Goal: Task Accomplishment & Management: Use online tool/utility

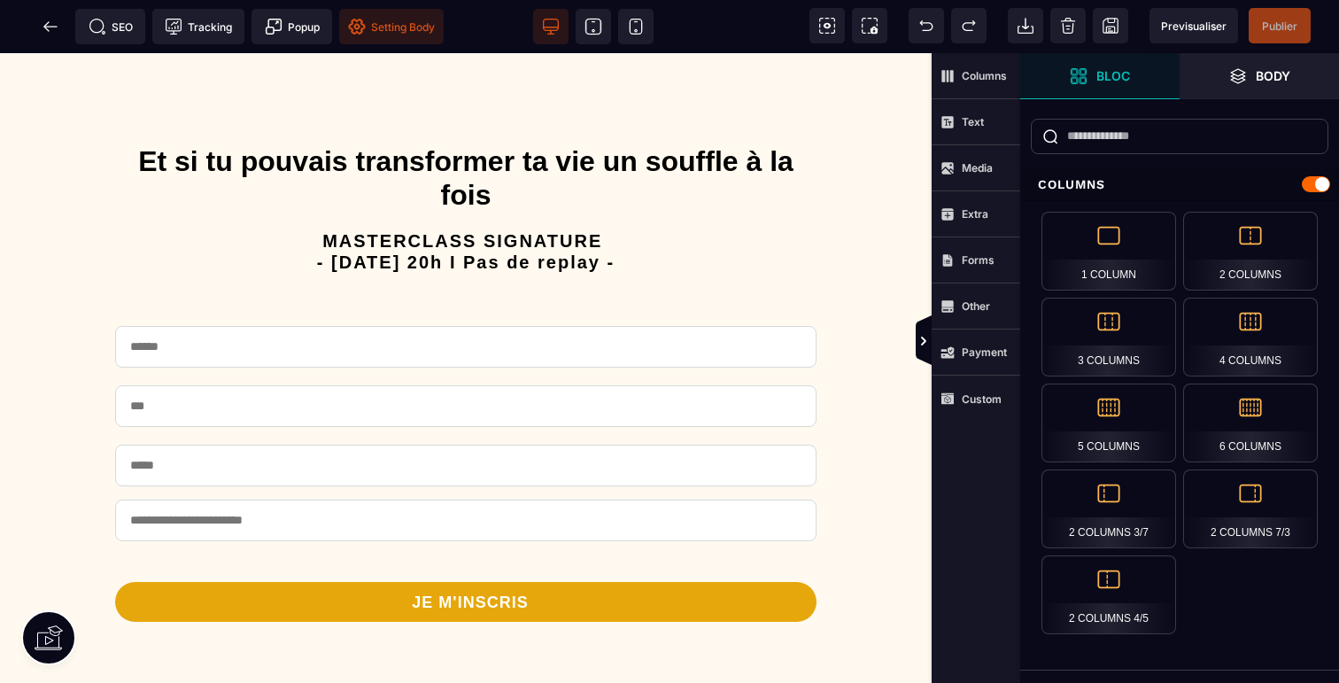
click at [406, 35] on span "Setting Body" at bounding box center [391, 26] width 104 height 35
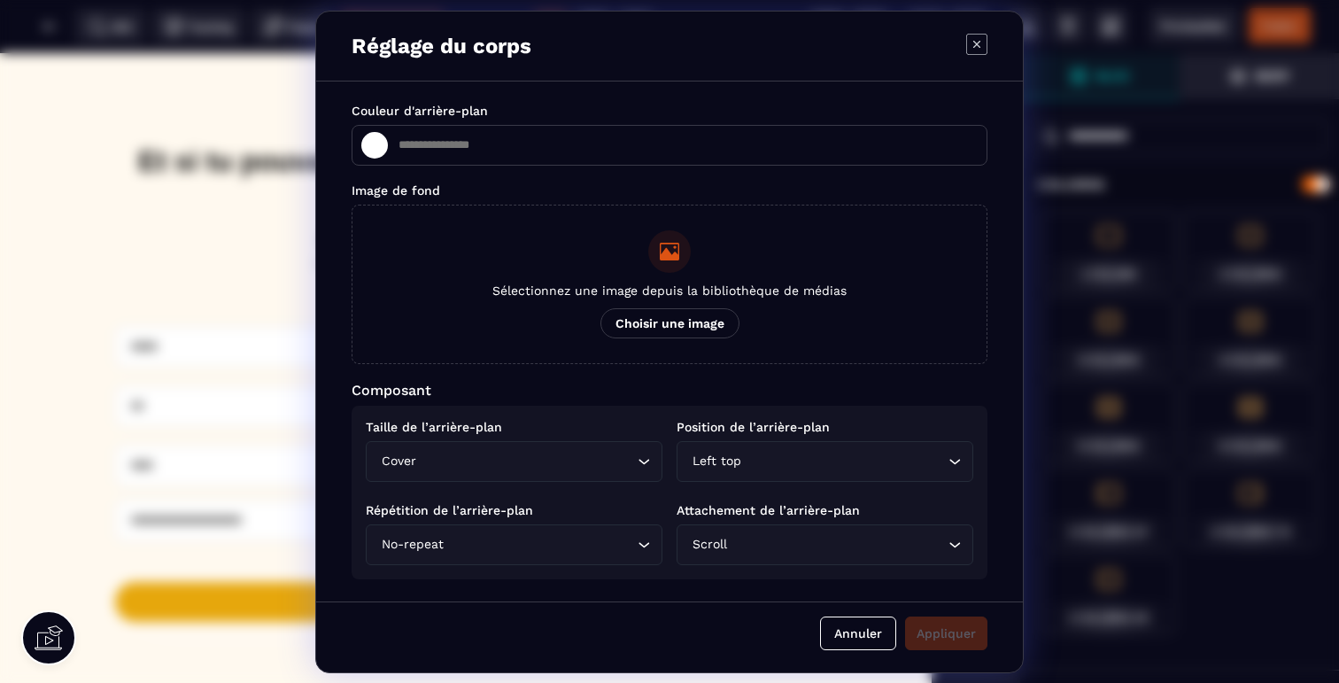
type input "*******"
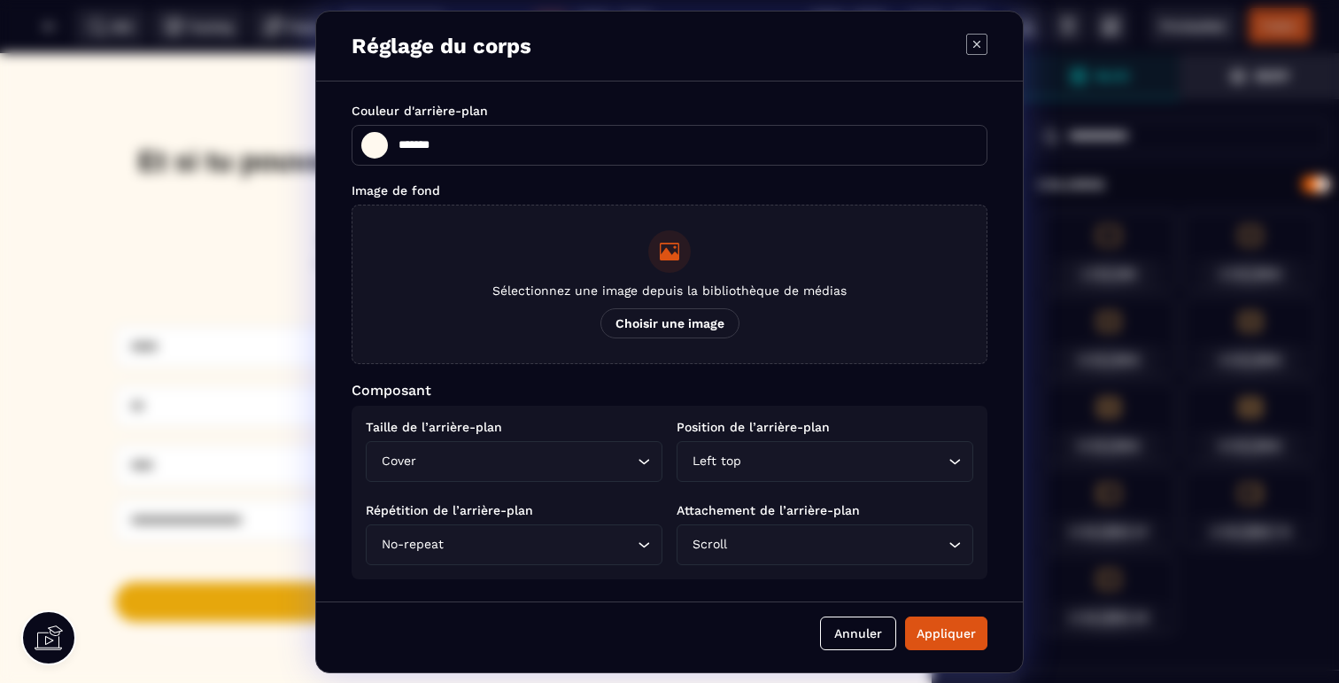
click at [651, 319] on span "Choisir une image" at bounding box center [669, 323] width 139 height 30
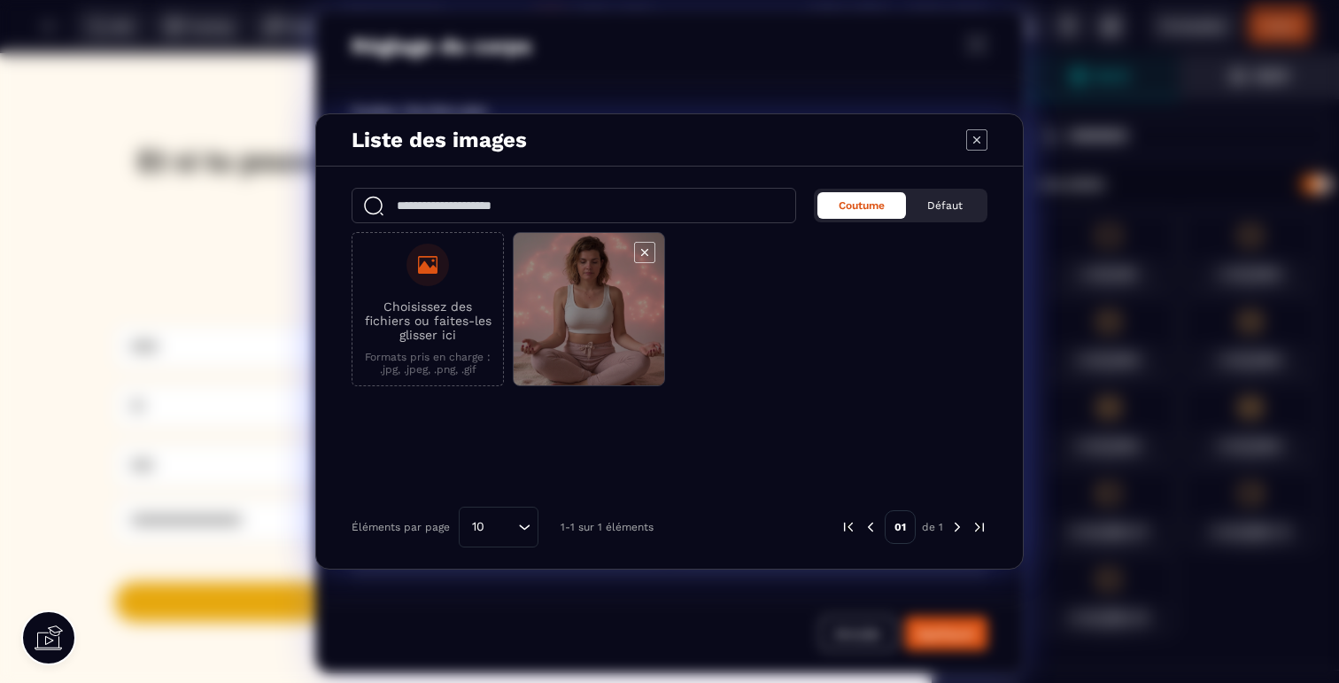
click at [630, 313] on span "Modal window" at bounding box center [589, 310] width 151 height 154
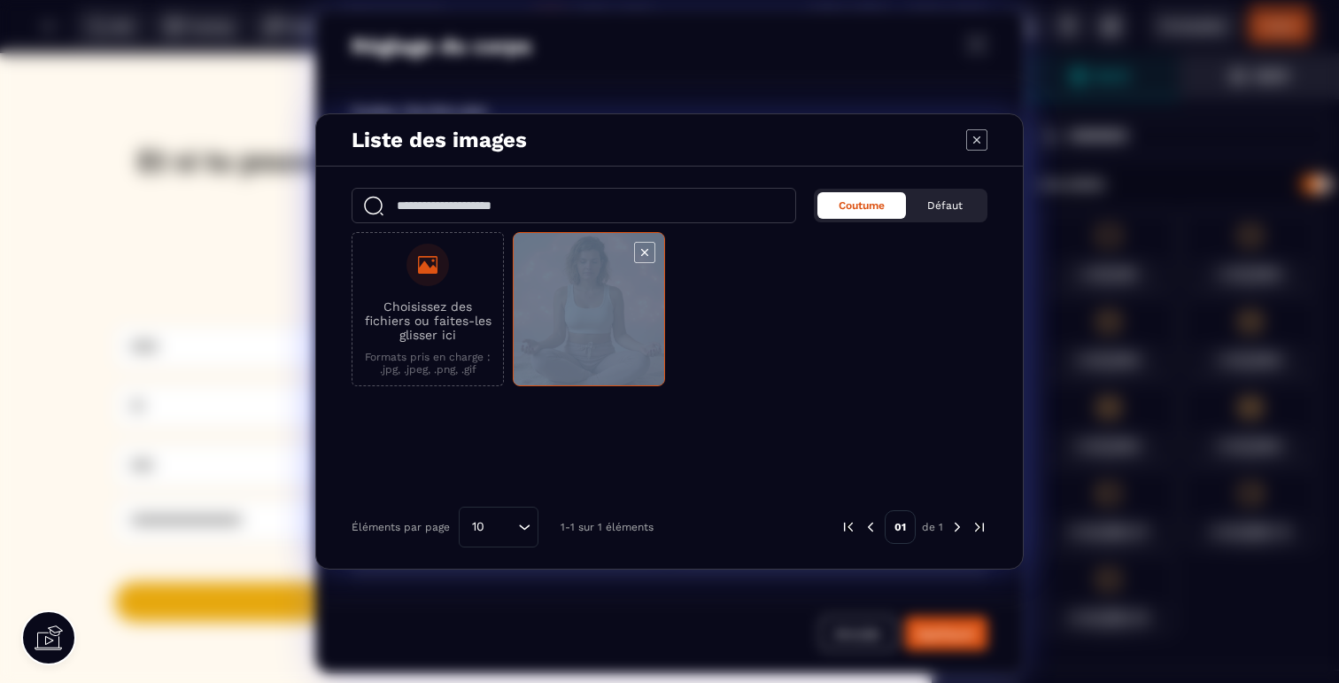
click at [630, 313] on span "Modal window" at bounding box center [589, 310] width 151 height 154
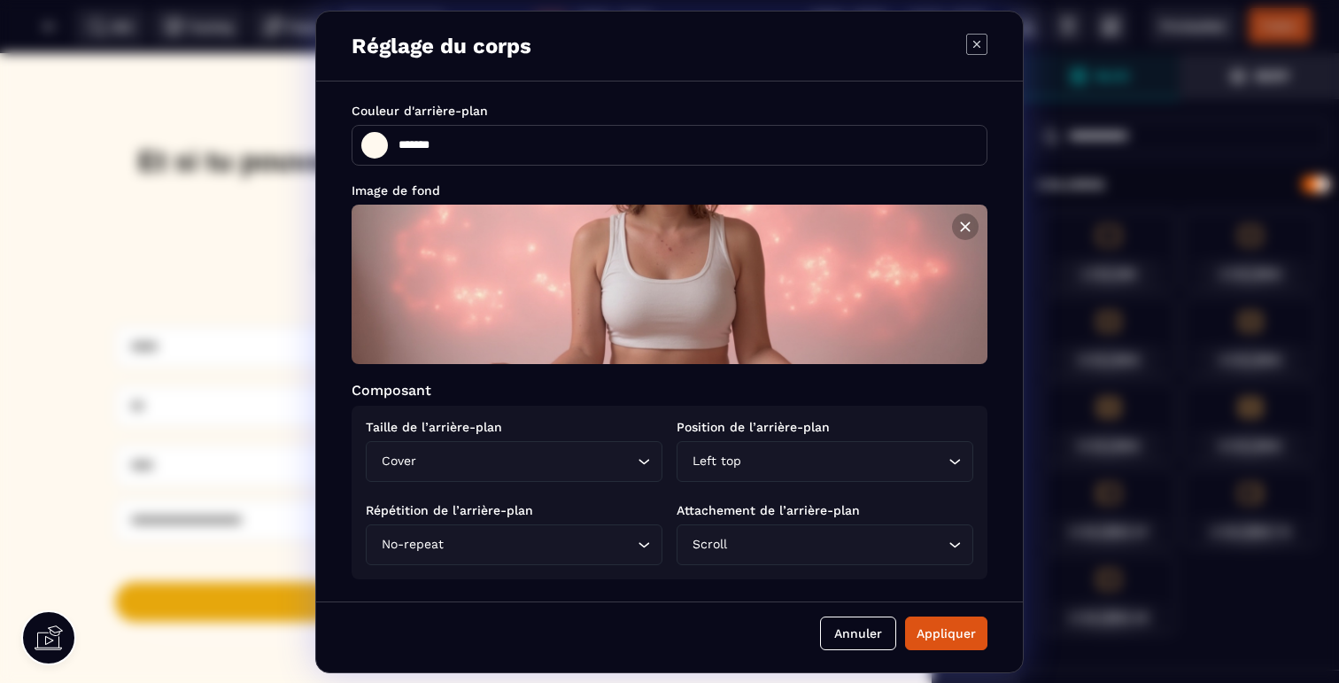
click at [392, 457] on div "Cover" at bounding box center [504, 461] width 259 height 19
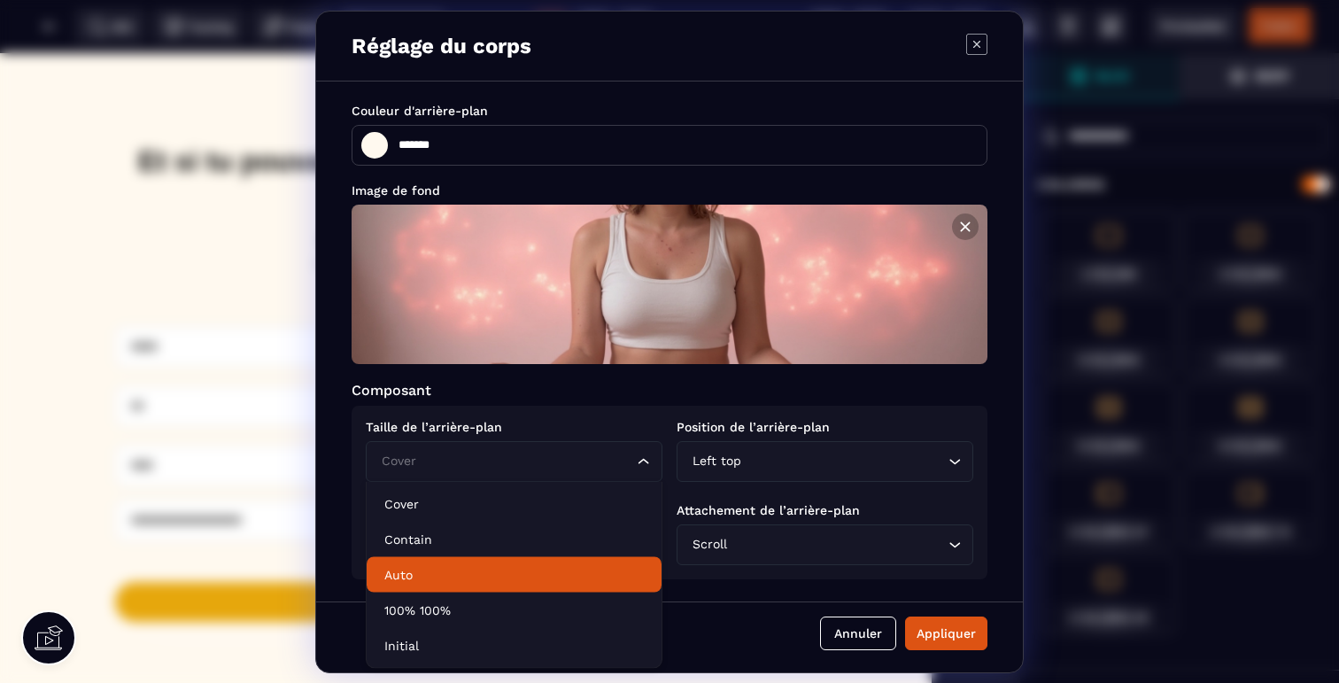
click at [417, 568] on p "Auto" at bounding box center [513, 575] width 259 height 18
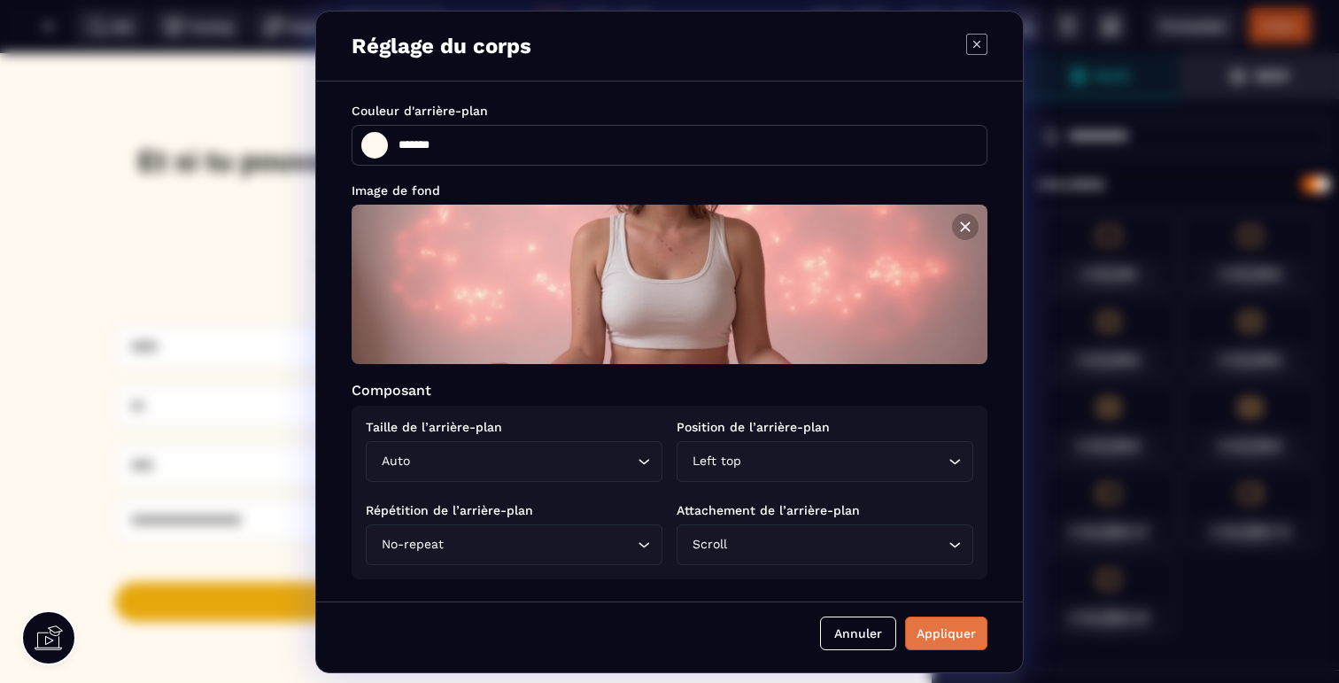
click at [933, 630] on div "Appliquer" at bounding box center [945, 633] width 59 height 18
type input "*******"
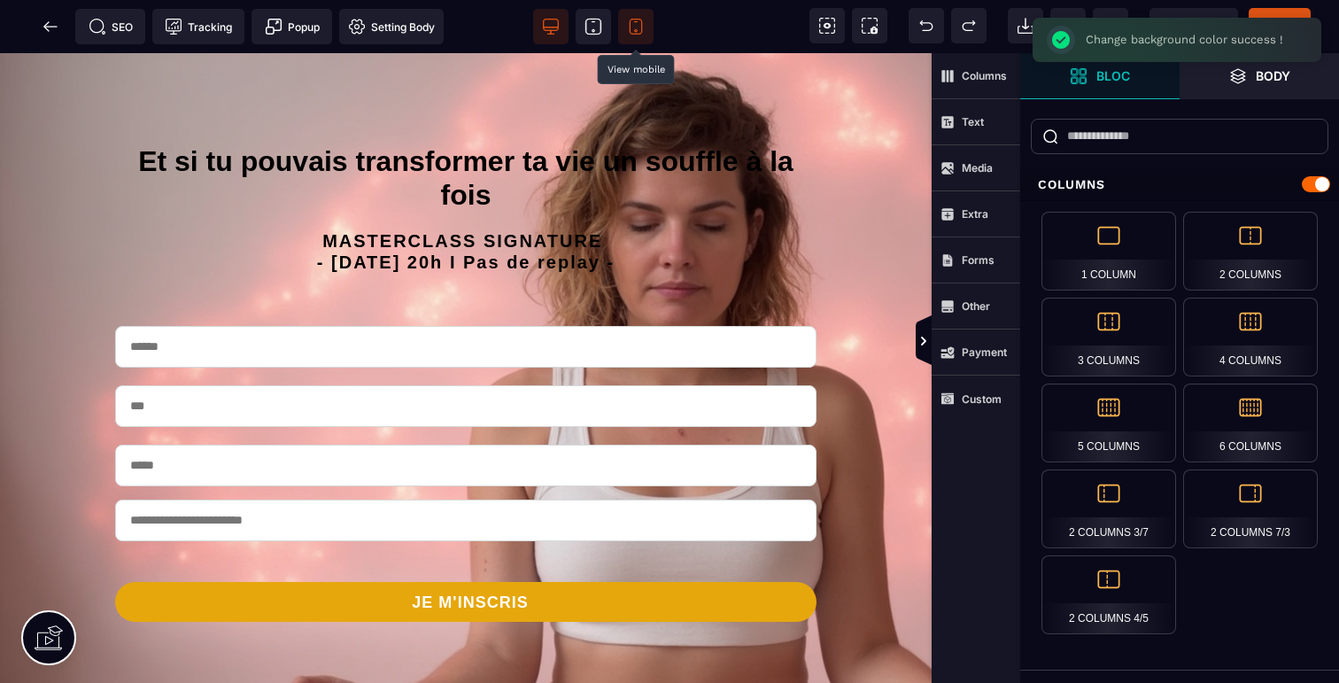
click at [632, 23] on icon at bounding box center [636, 27] width 18 height 18
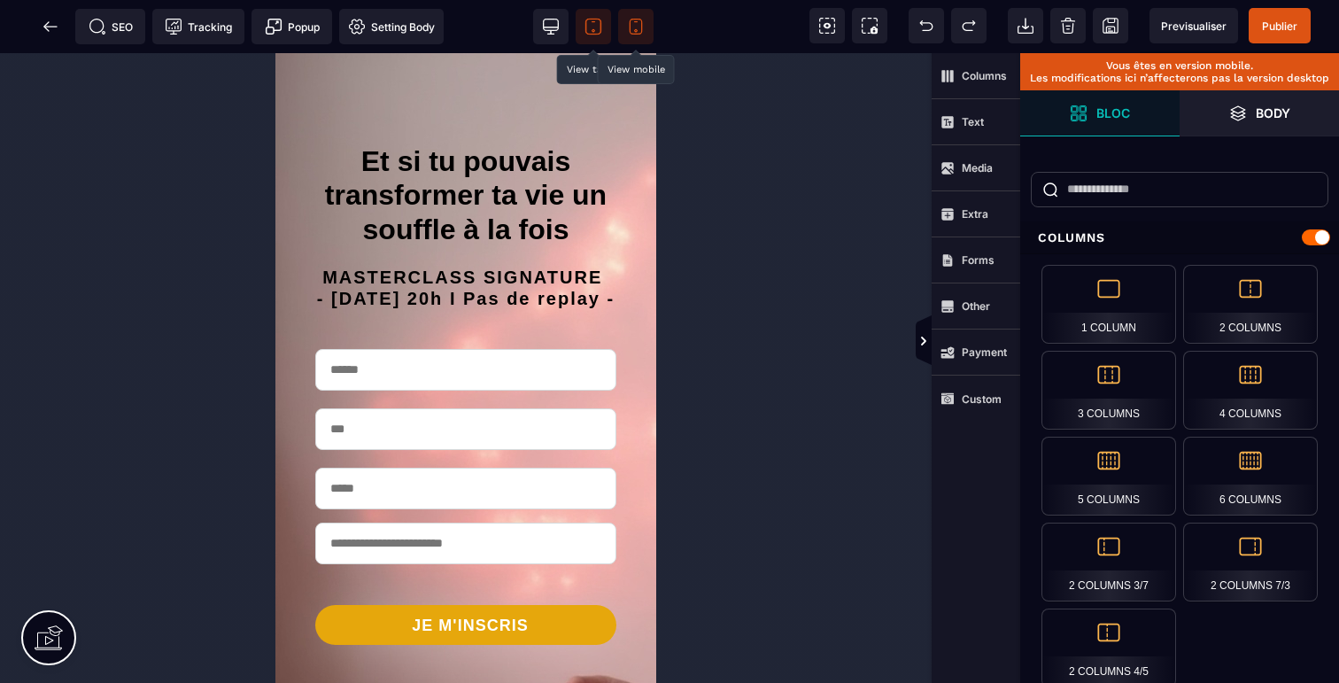
click at [592, 31] on icon at bounding box center [593, 30] width 3 height 3
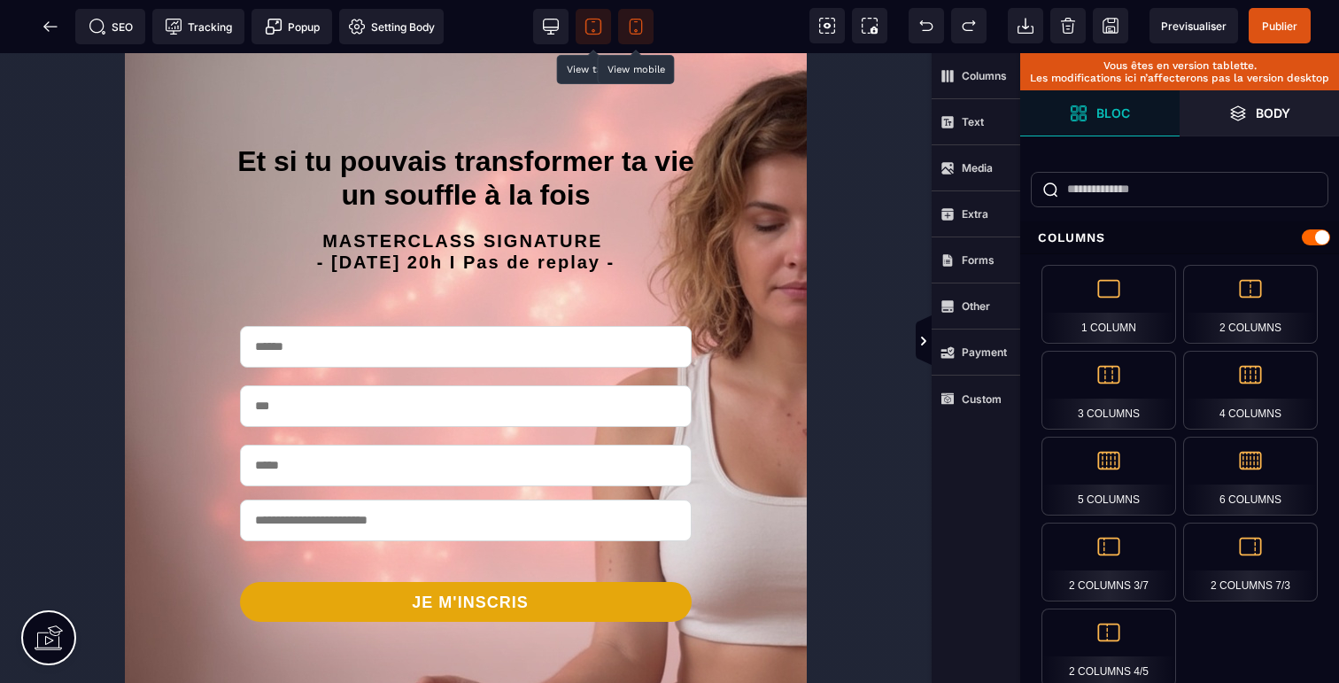
click at [640, 25] on icon at bounding box center [636, 27] width 18 height 18
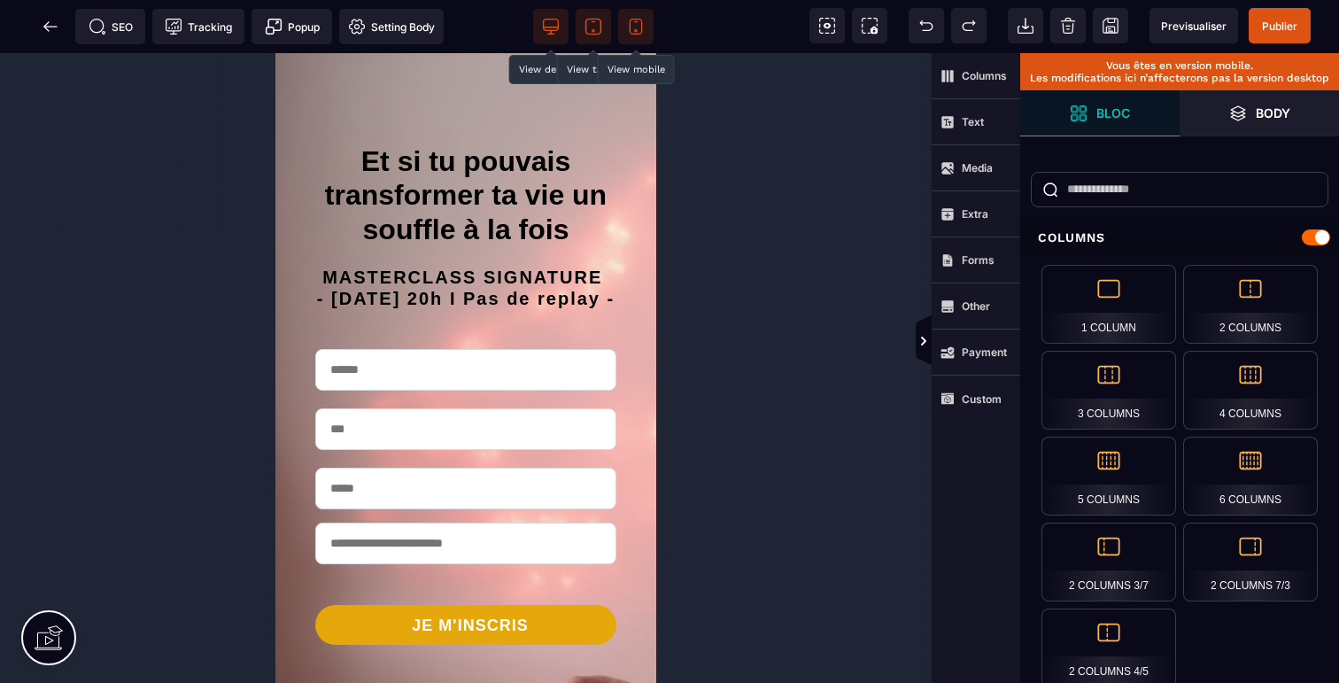
click at [546, 18] on icon at bounding box center [551, 27] width 18 height 18
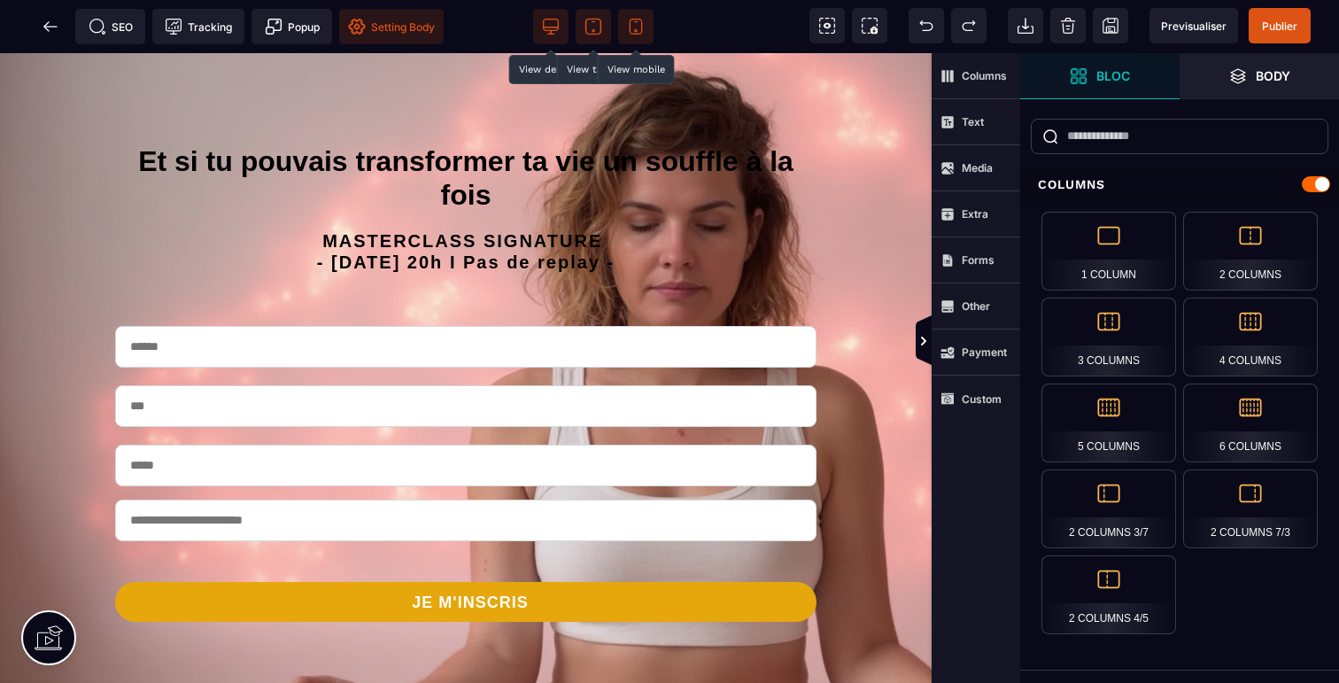
click at [403, 31] on span "Setting Body" at bounding box center [391, 27] width 87 height 18
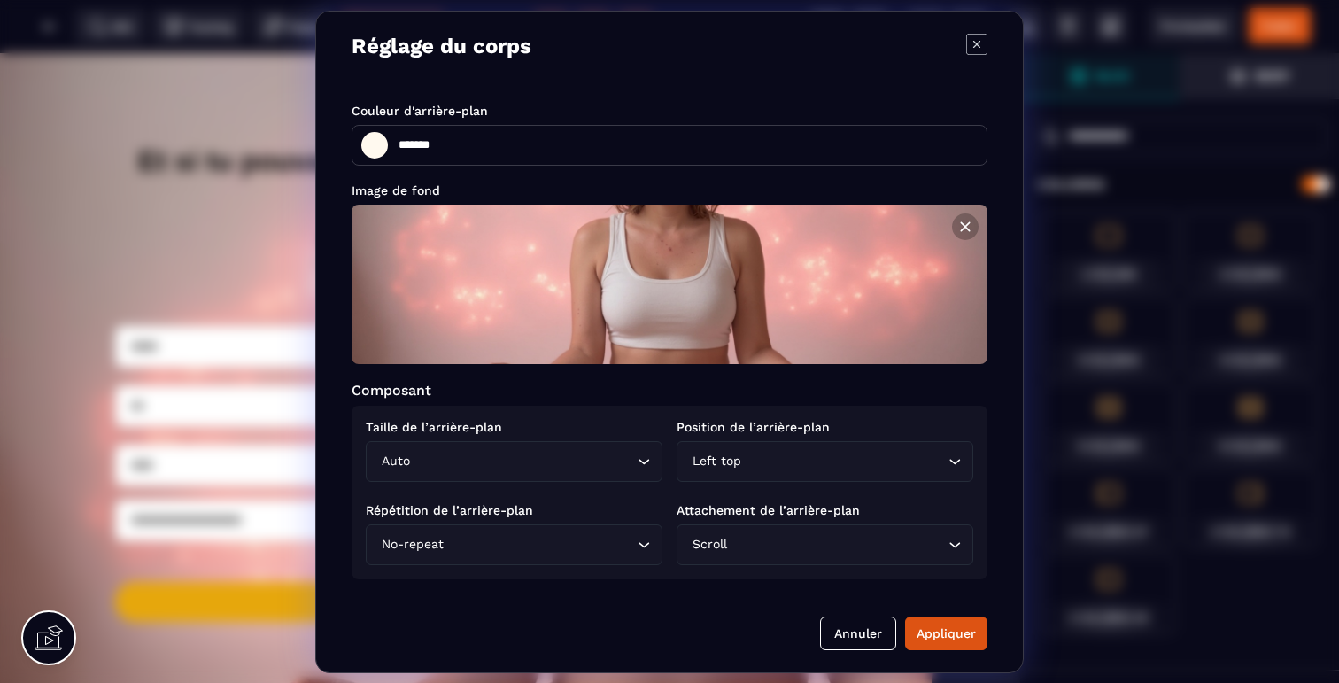
click at [769, 465] on input "Search for option" at bounding box center [844, 461] width 199 height 19
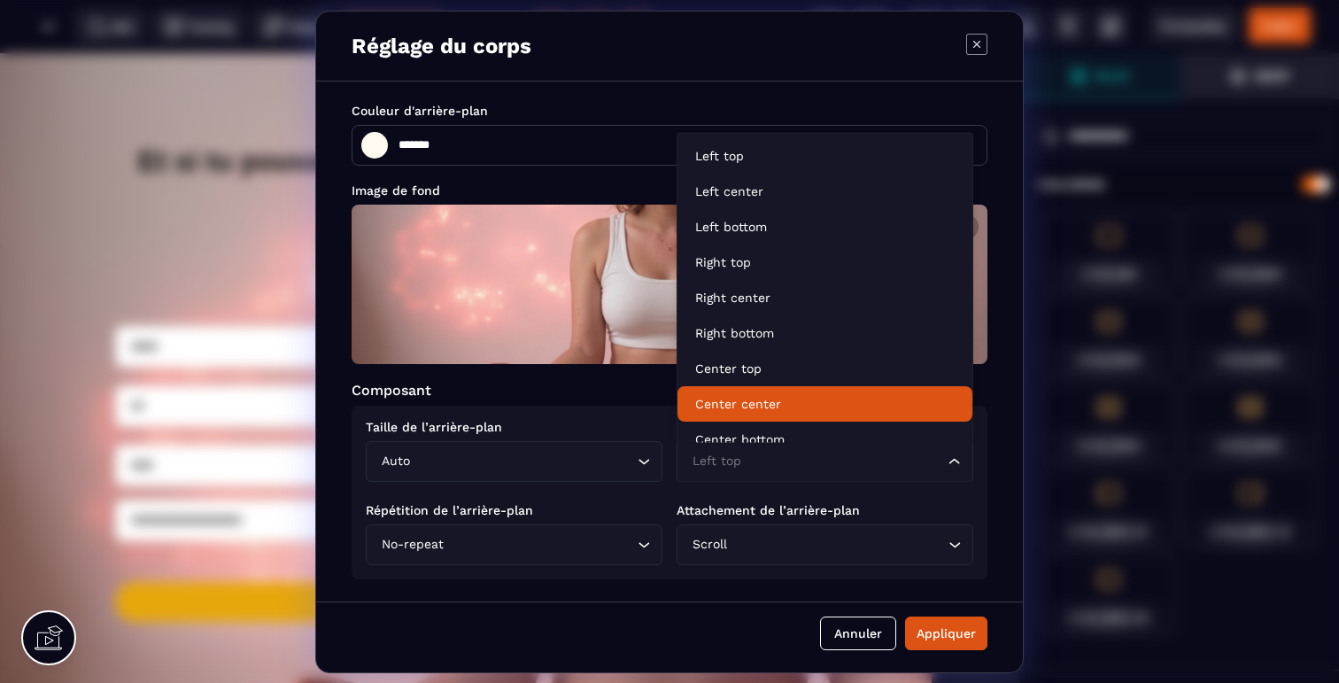
scroll to position [13, 0]
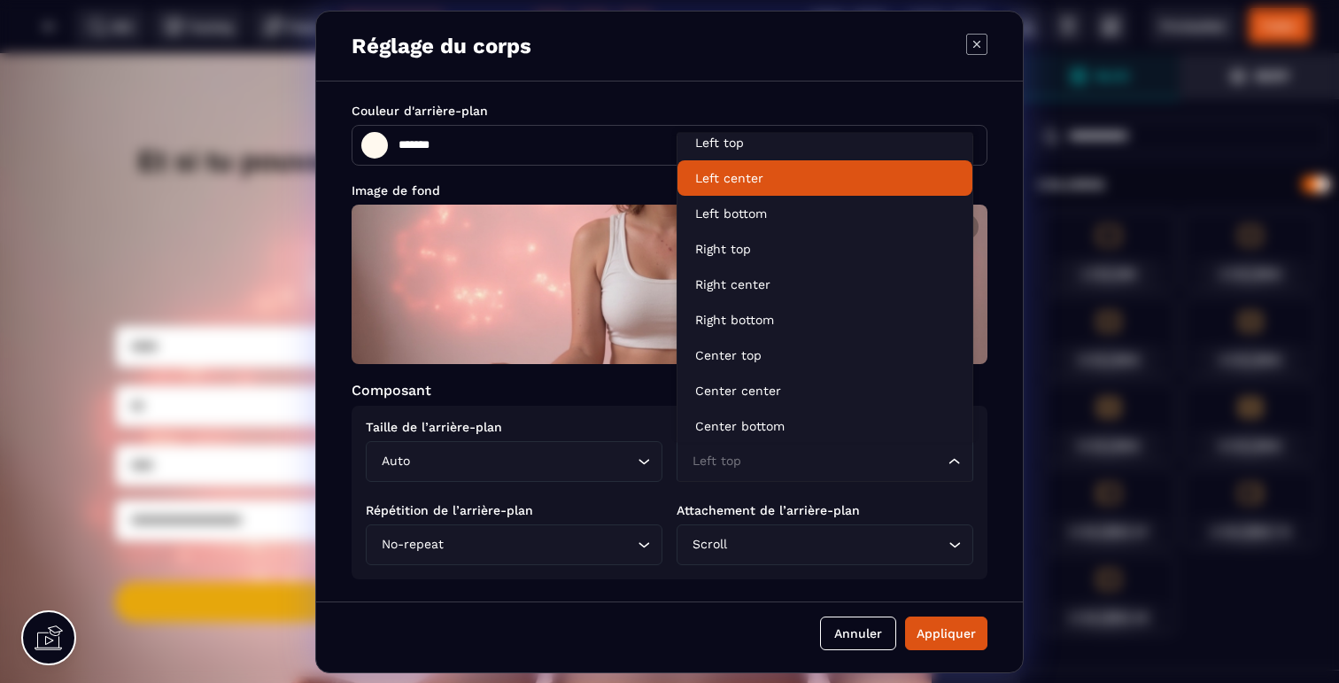
click at [737, 181] on p "Left center" at bounding box center [824, 178] width 259 height 18
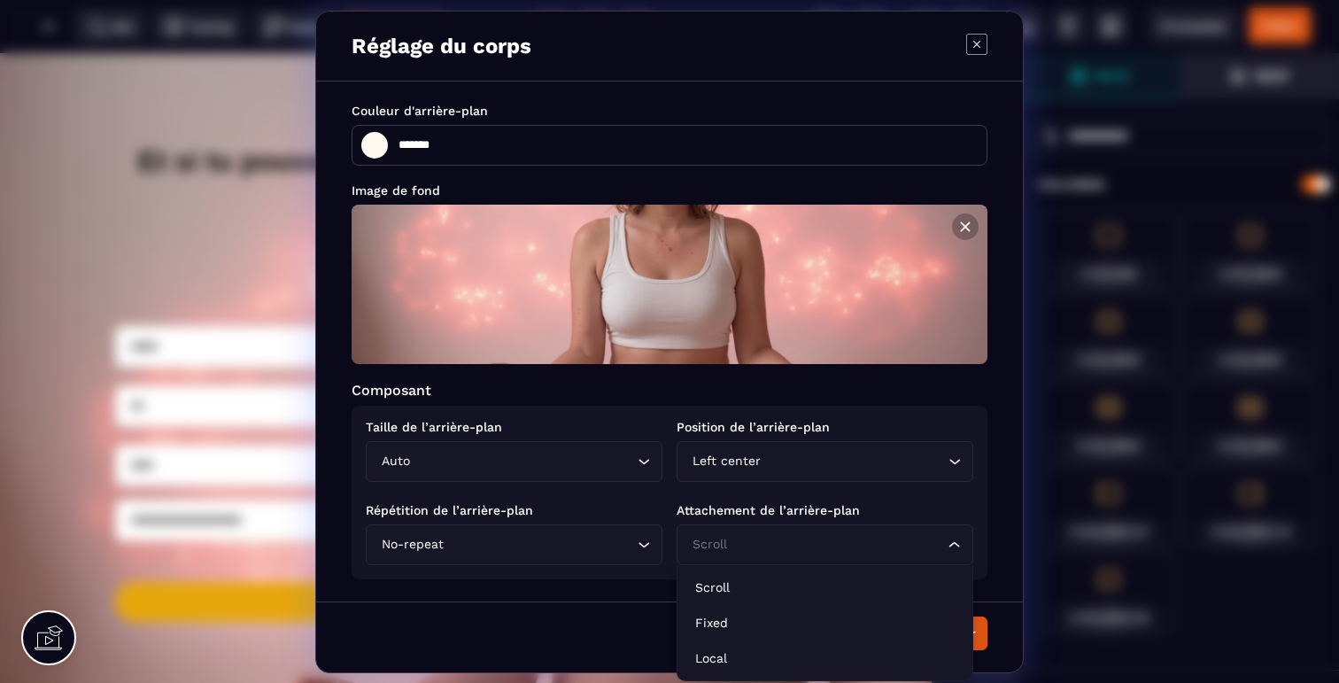
click at [869, 544] on input "Search for option" at bounding box center [816, 544] width 256 height 19
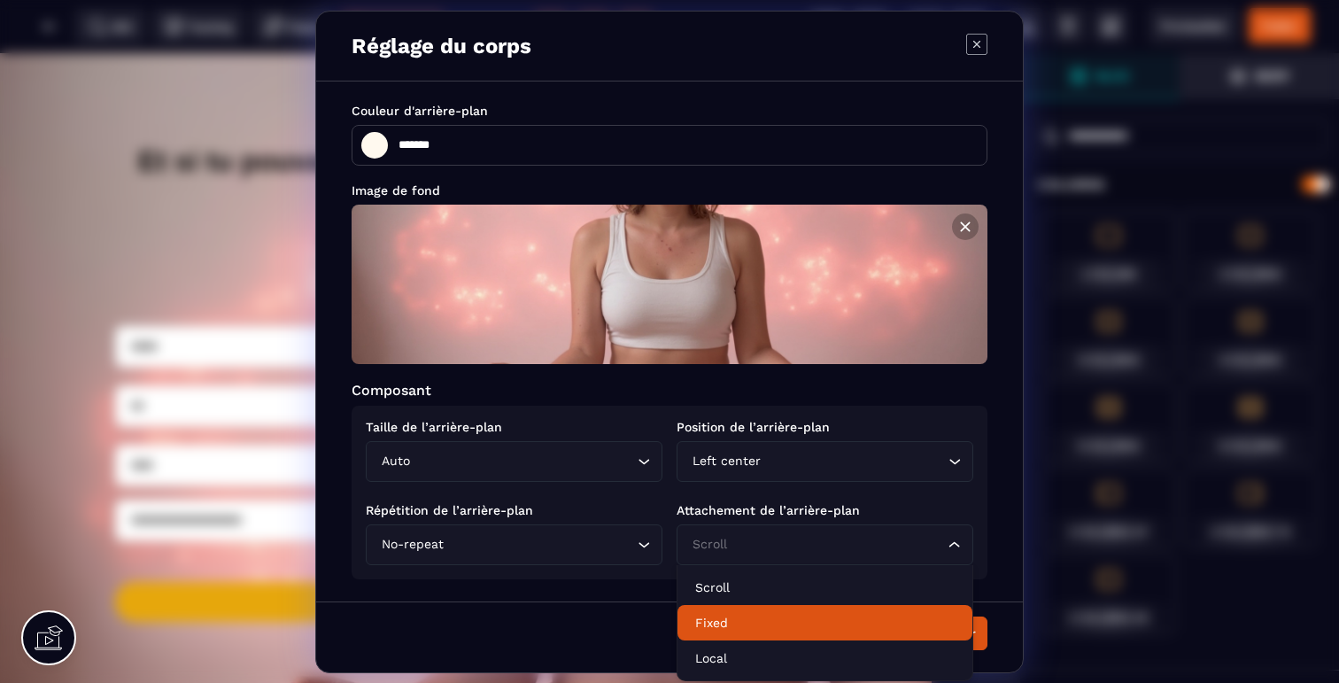
click at [709, 620] on p "Fixed" at bounding box center [824, 623] width 259 height 18
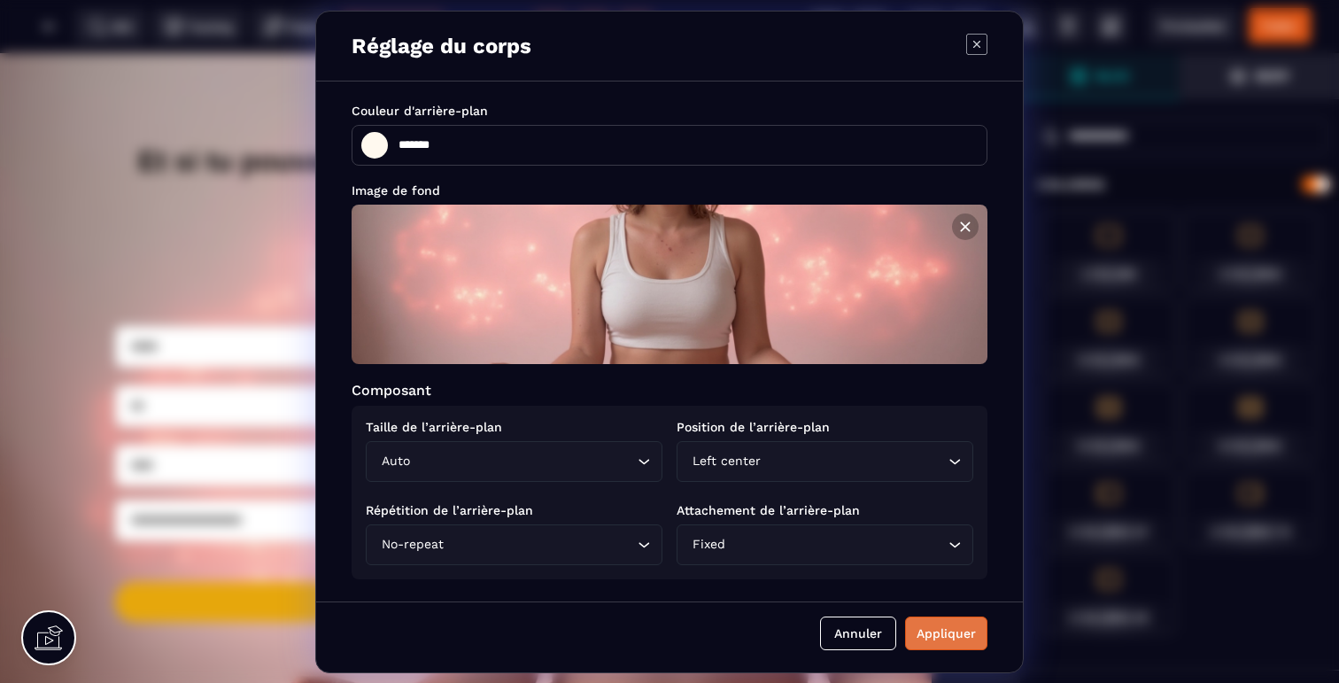
click at [956, 641] on div "Appliquer" at bounding box center [945, 633] width 59 height 18
type input "*******"
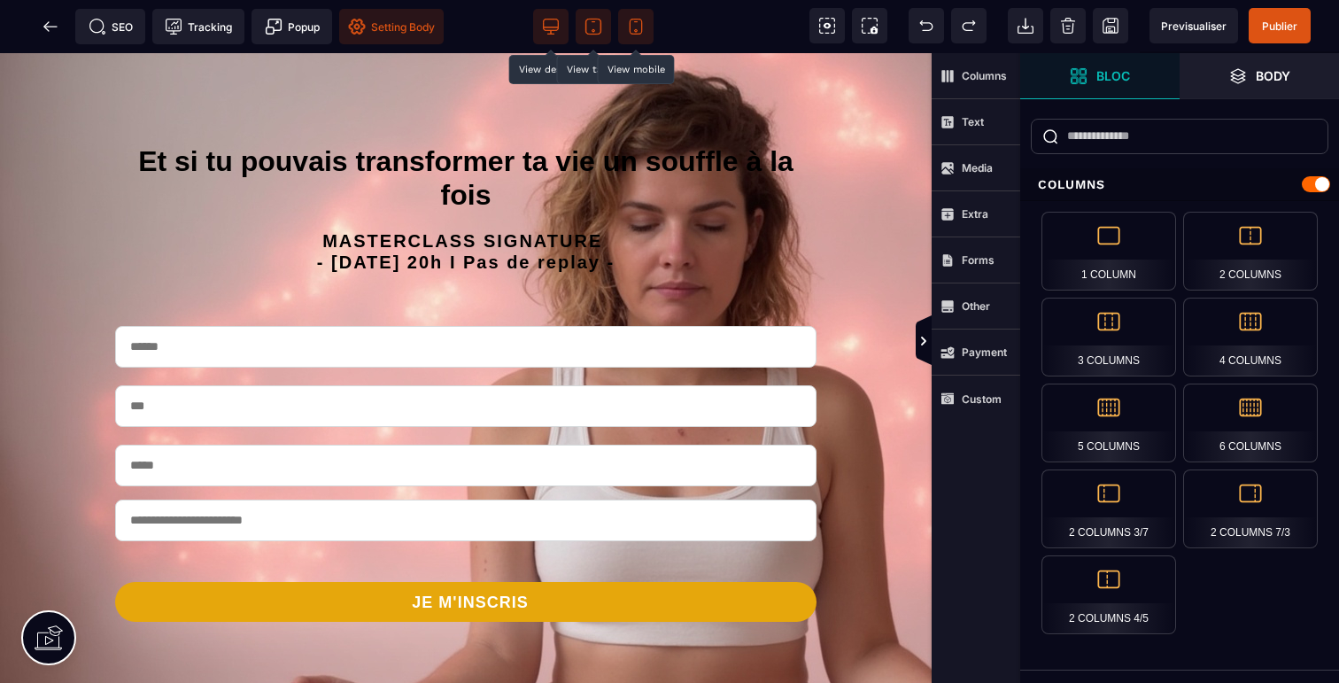
click at [640, 31] on icon at bounding box center [636, 27] width 18 height 18
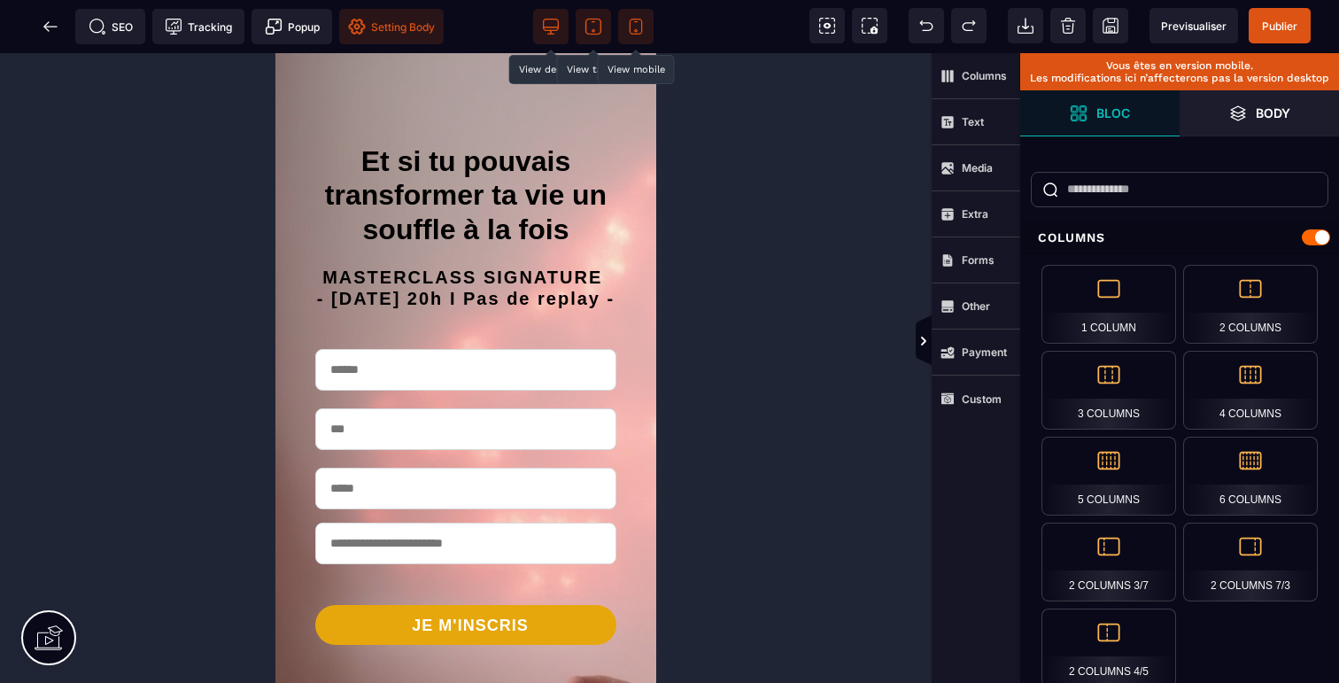
click at [557, 26] on icon at bounding box center [551, 27] width 18 height 18
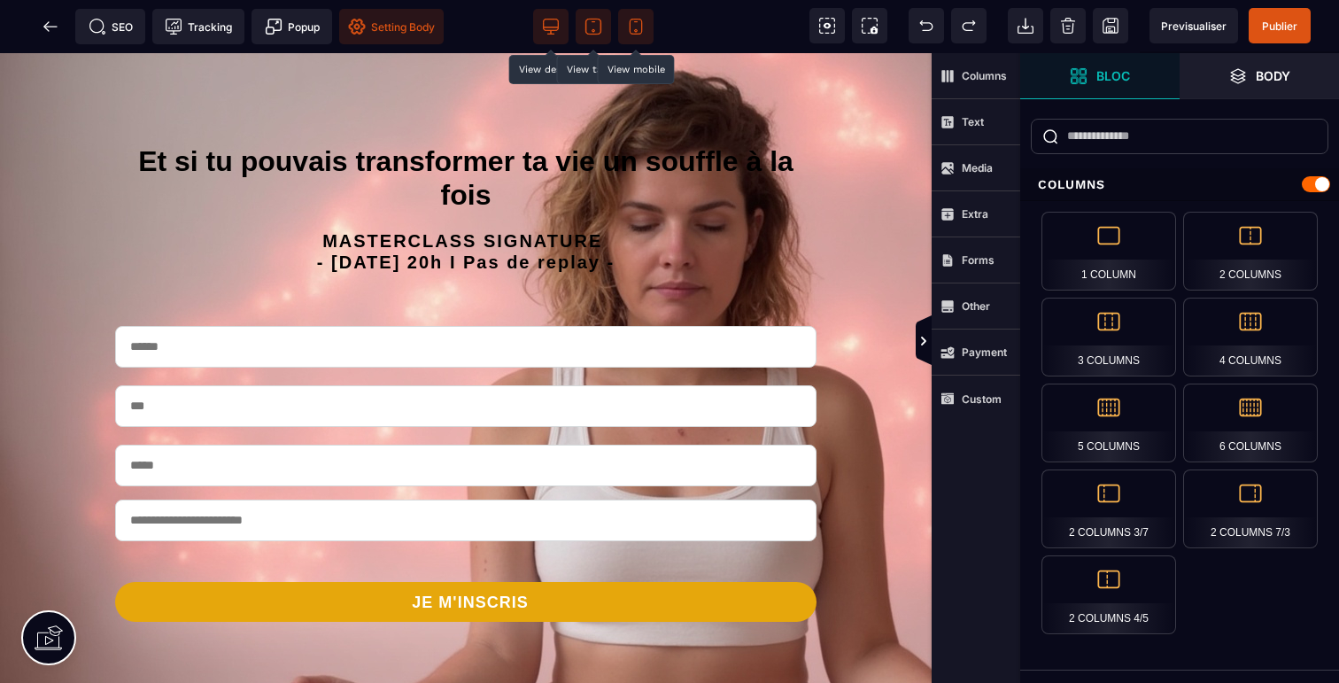
click at [406, 27] on span "Setting Body" at bounding box center [391, 27] width 87 height 18
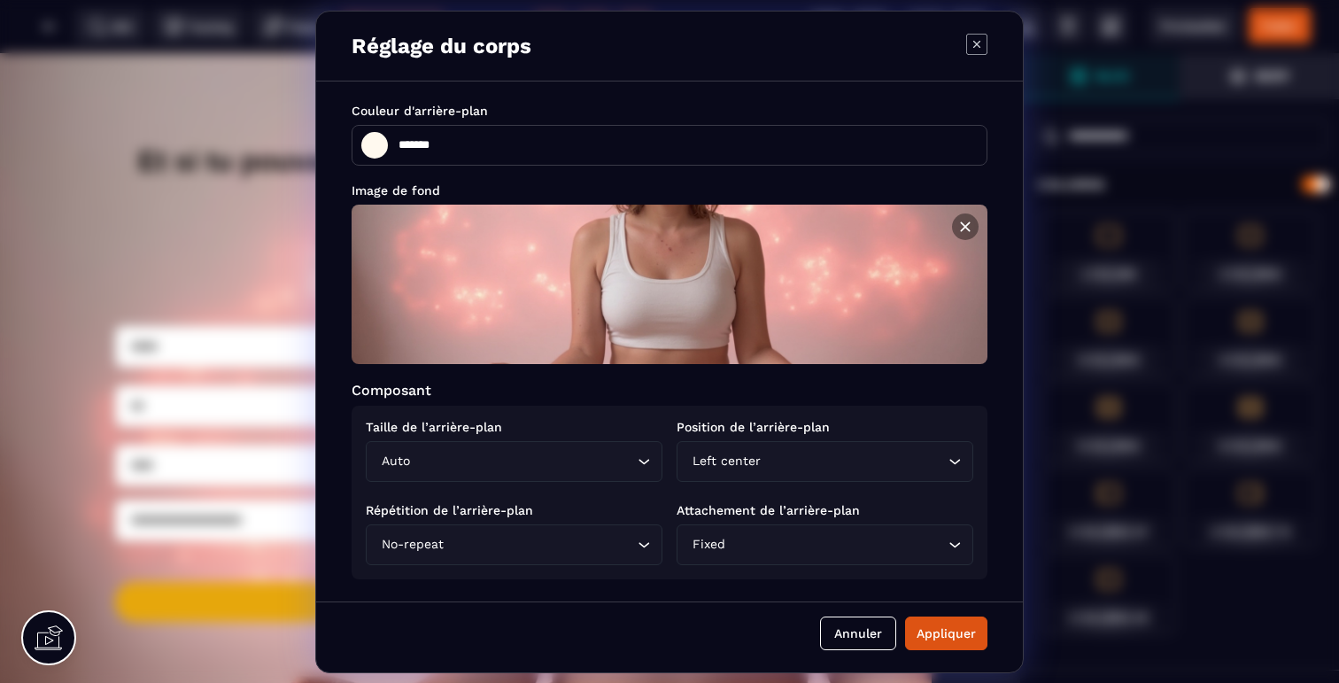
click at [967, 218] on icon "Modal window" at bounding box center [965, 227] width 18 height 18
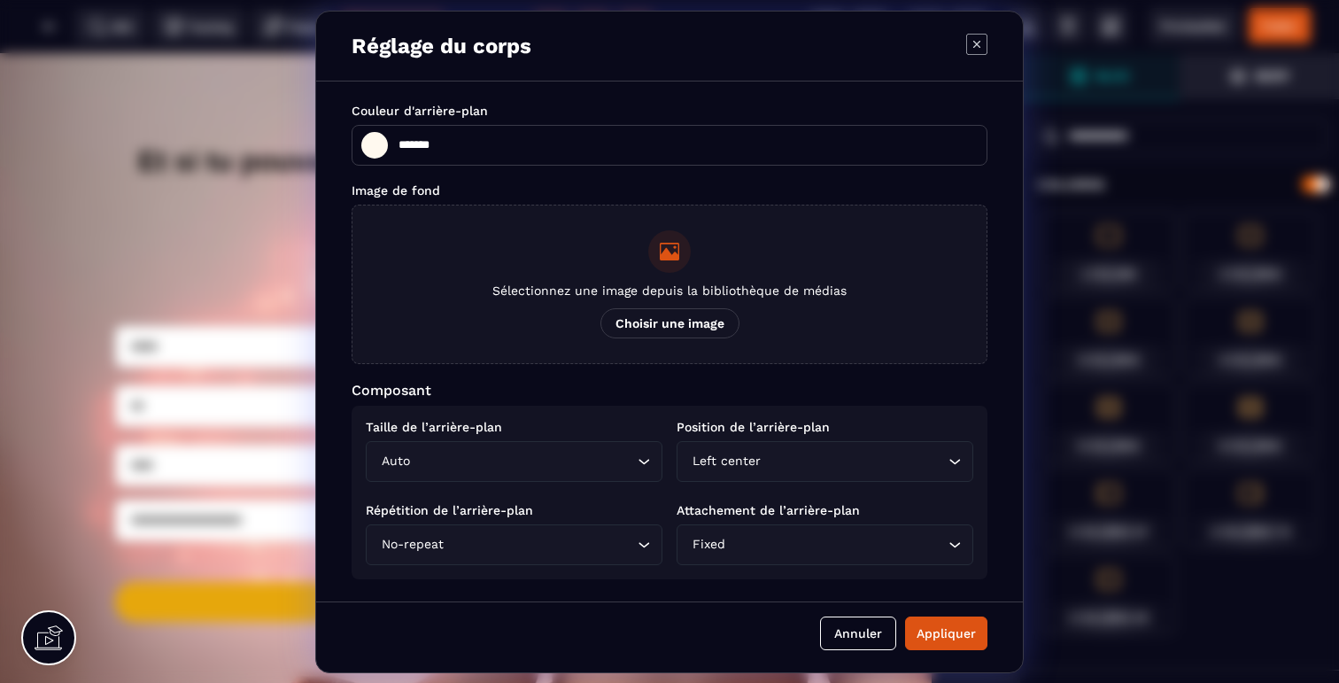
click at [678, 321] on span "Choisir une image" at bounding box center [669, 323] width 139 height 30
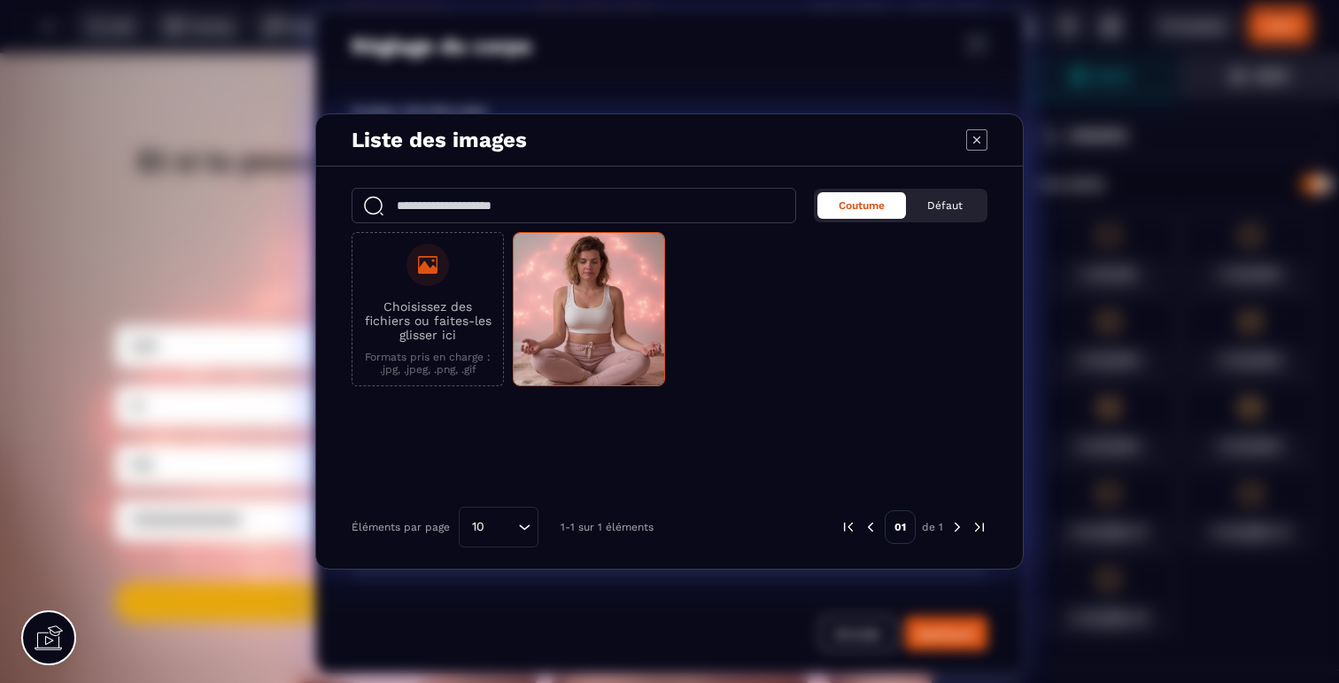
click at [462, 310] on p "Choisissez des fichiers ou faites-les glisser ici" at bounding box center [427, 320] width 133 height 43
click at [0, 0] on input "Choisissez des fichiers ou faites-les glisser ici Formats pris en charge : .jpg…" at bounding box center [0, 0] width 0 height 0
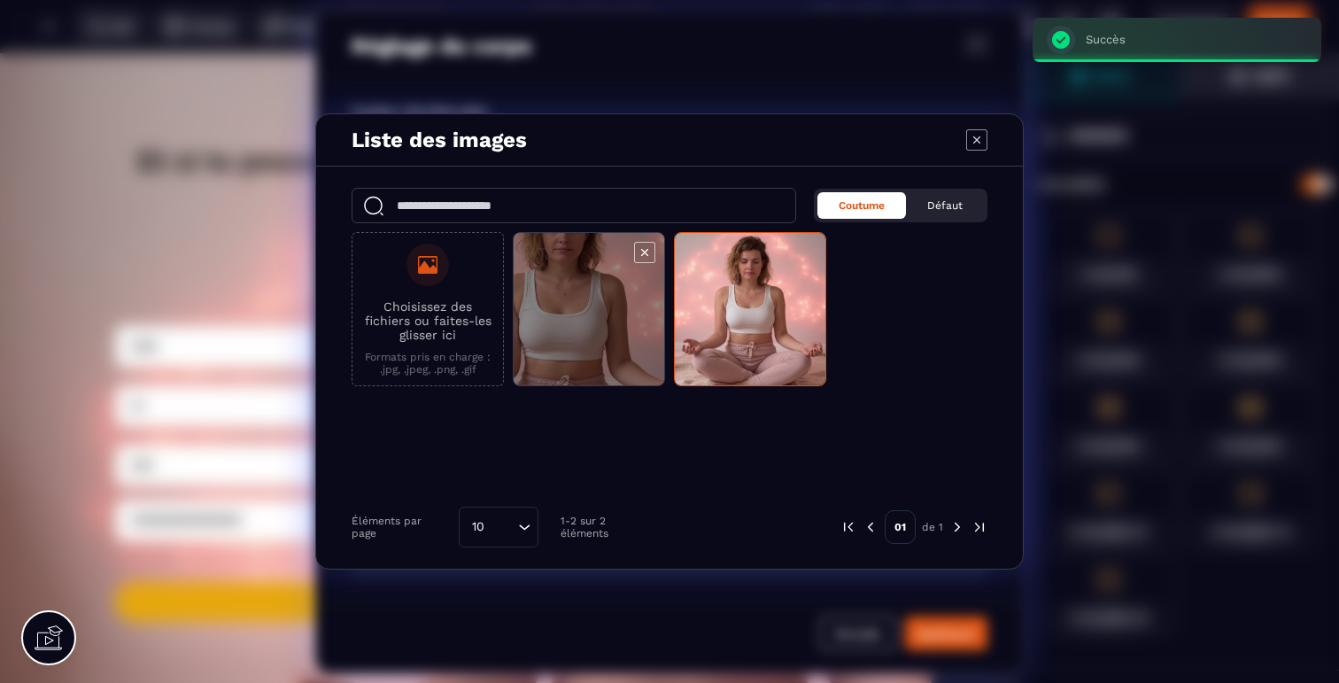
click at [584, 332] on span "Modal window" at bounding box center [589, 310] width 151 height 154
click at [613, 341] on span "Modal window" at bounding box center [589, 310] width 151 height 154
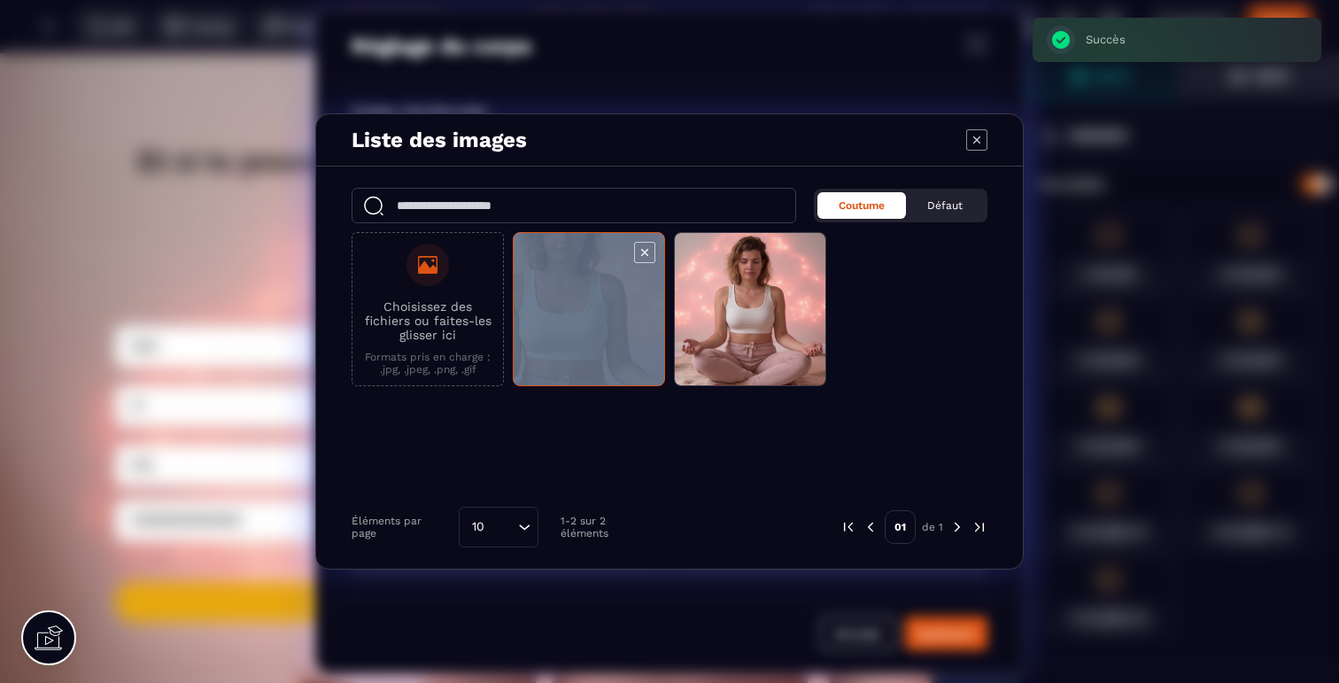
click at [613, 341] on span "Modal window" at bounding box center [589, 310] width 151 height 154
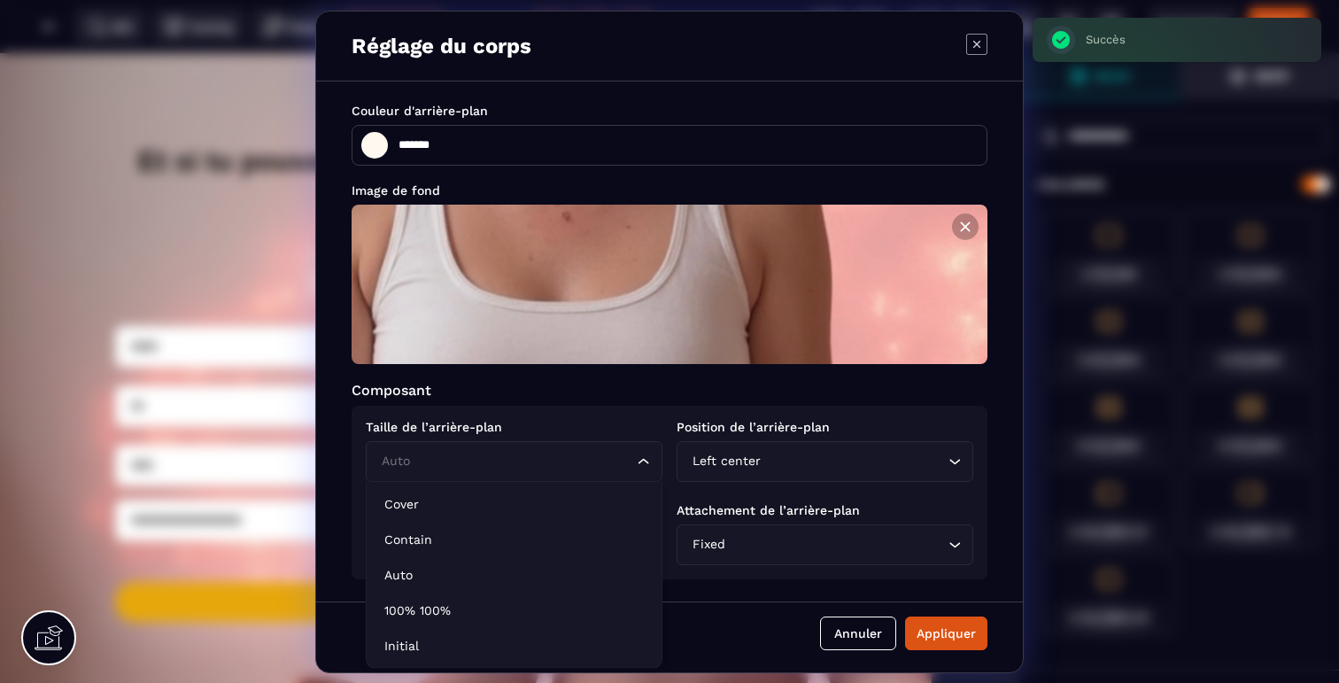
click at [604, 460] on input "Search for option" at bounding box center [505, 461] width 256 height 19
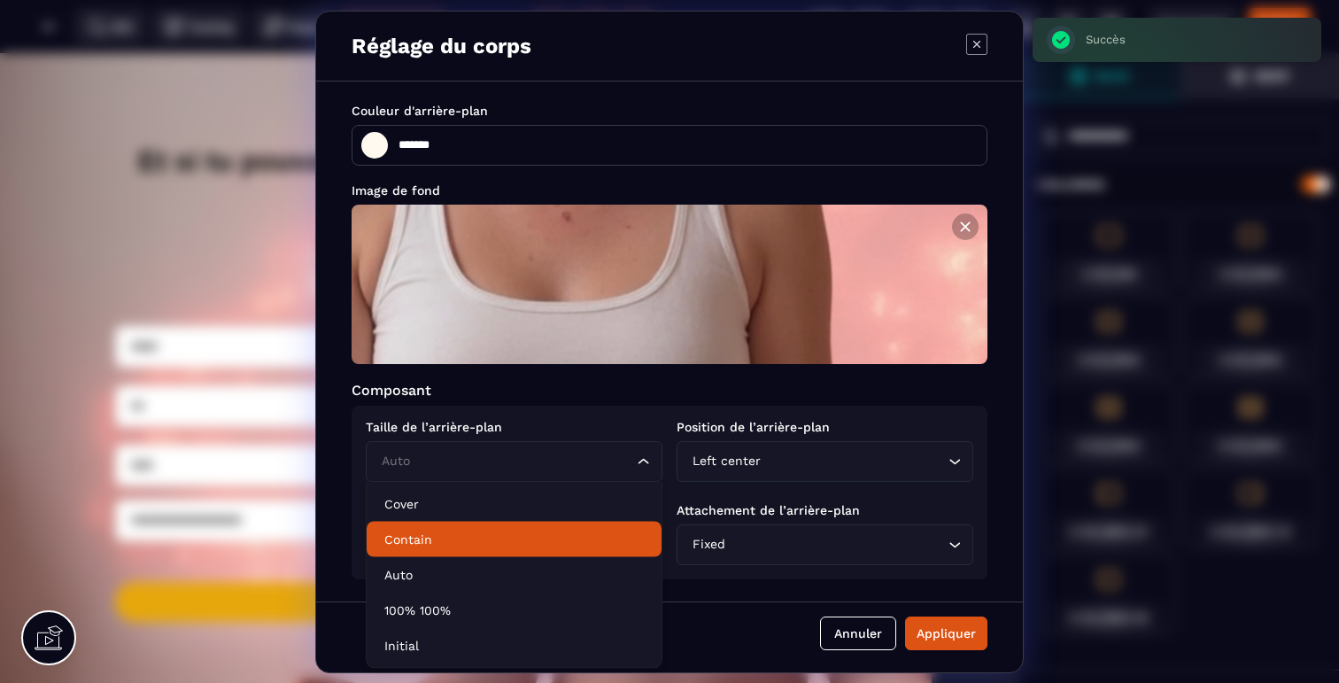
click at [496, 530] on p "Contain" at bounding box center [513, 539] width 259 height 18
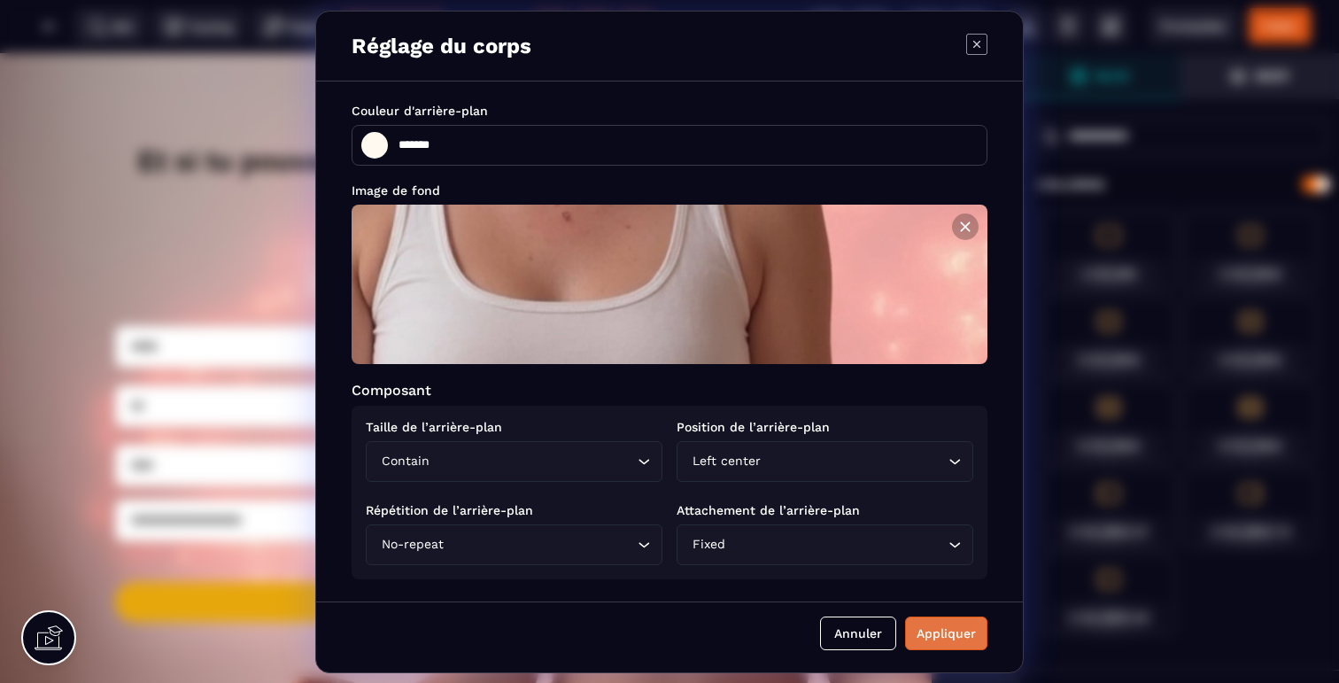
click at [932, 623] on button "Appliquer" at bounding box center [946, 633] width 82 height 34
type input "*******"
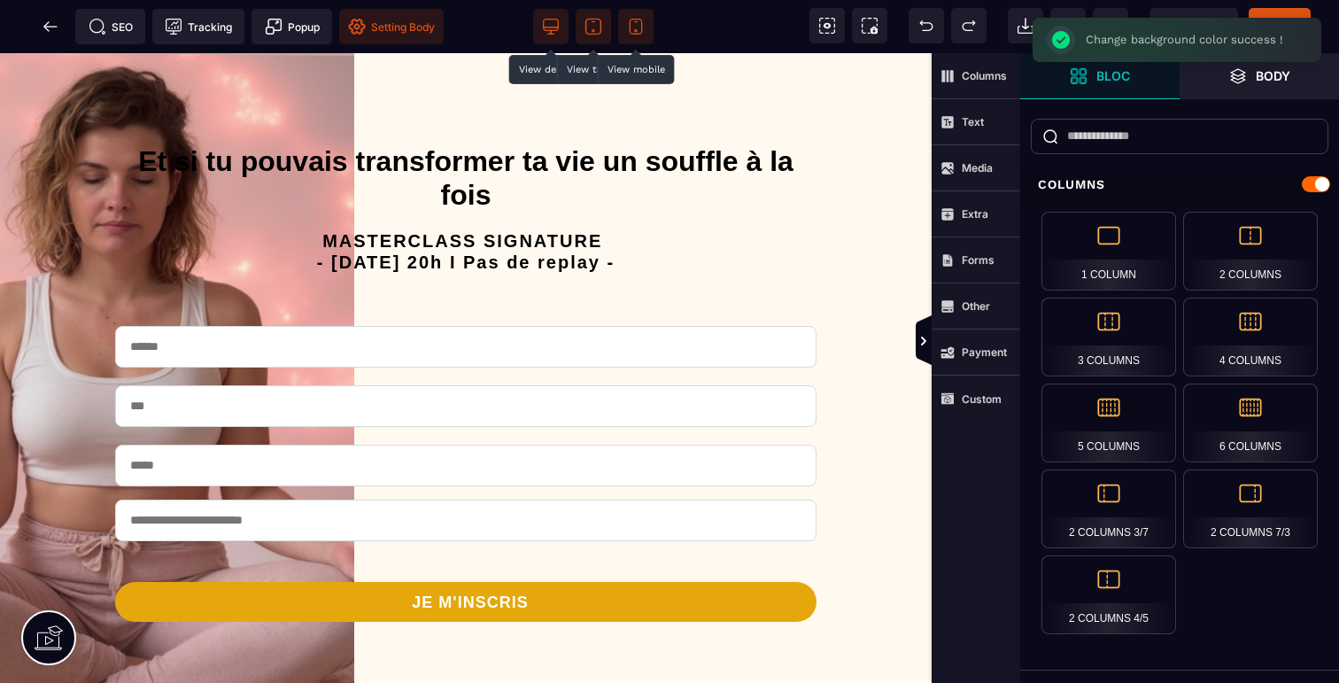
click at [639, 21] on icon at bounding box center [636, 27] width 18 height 18
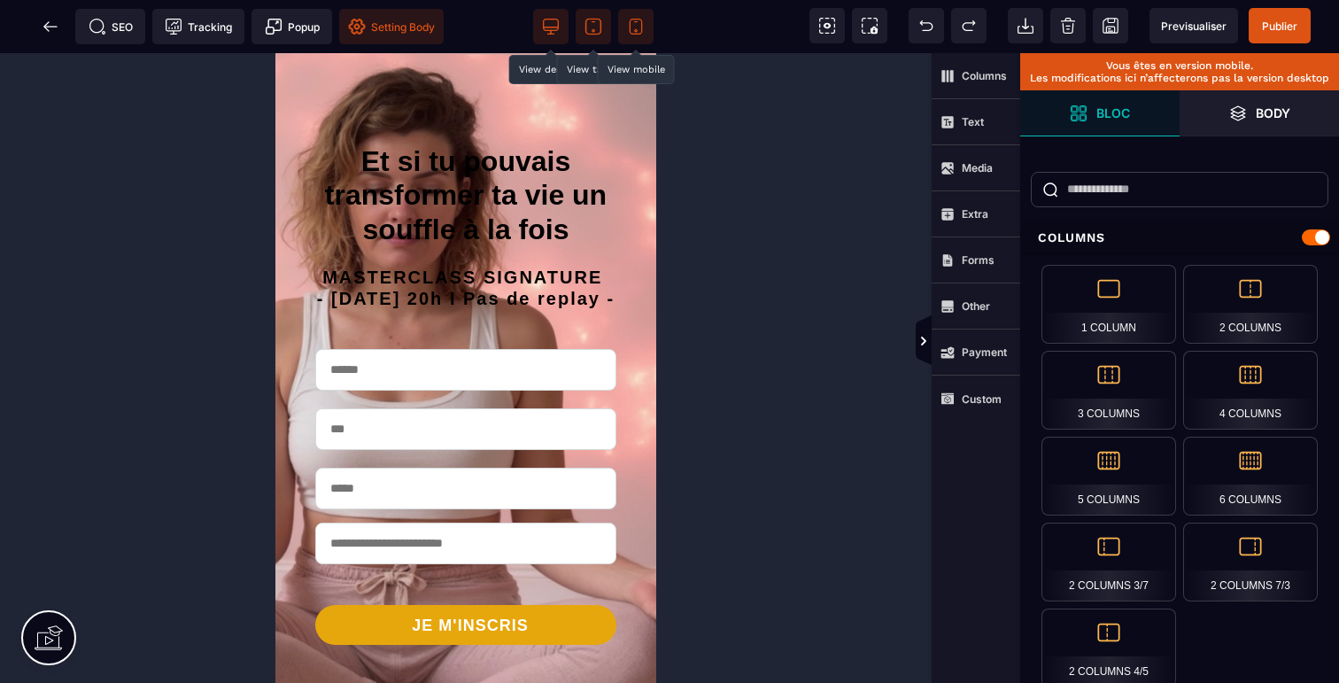
click at [394, 27] on span "Setting Body" at bounding box center [391, 27] width 87 height 18
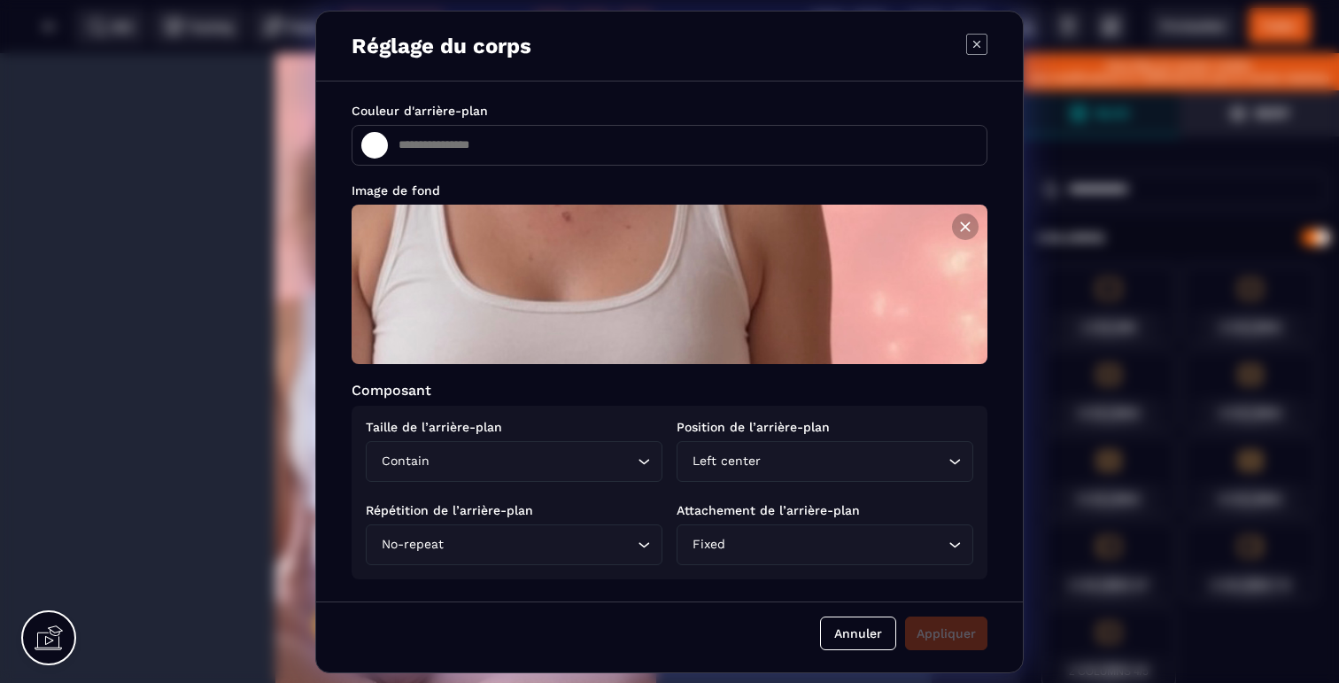
click at [755, 461] on div "Left center" at bounding box center [815, 461] width 259 height 19
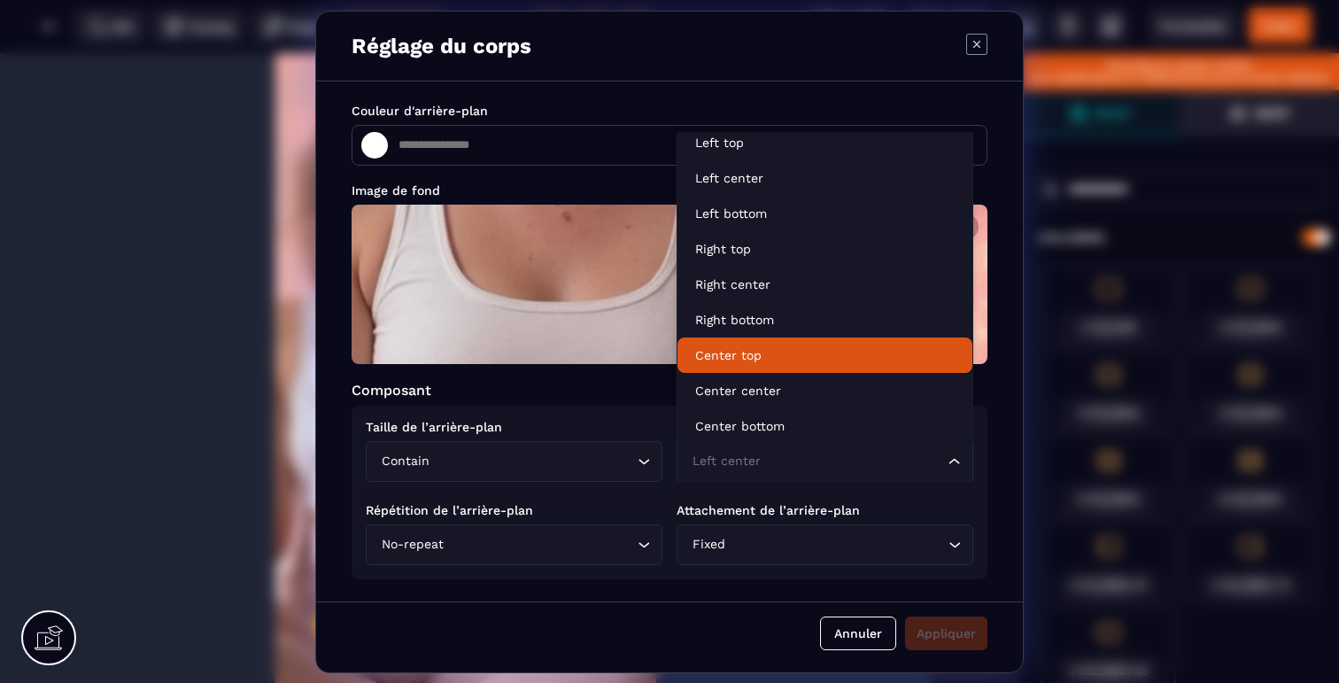
click at [744, 359] on p "Center top" at bounding box center [824, 355] width 259 height 18
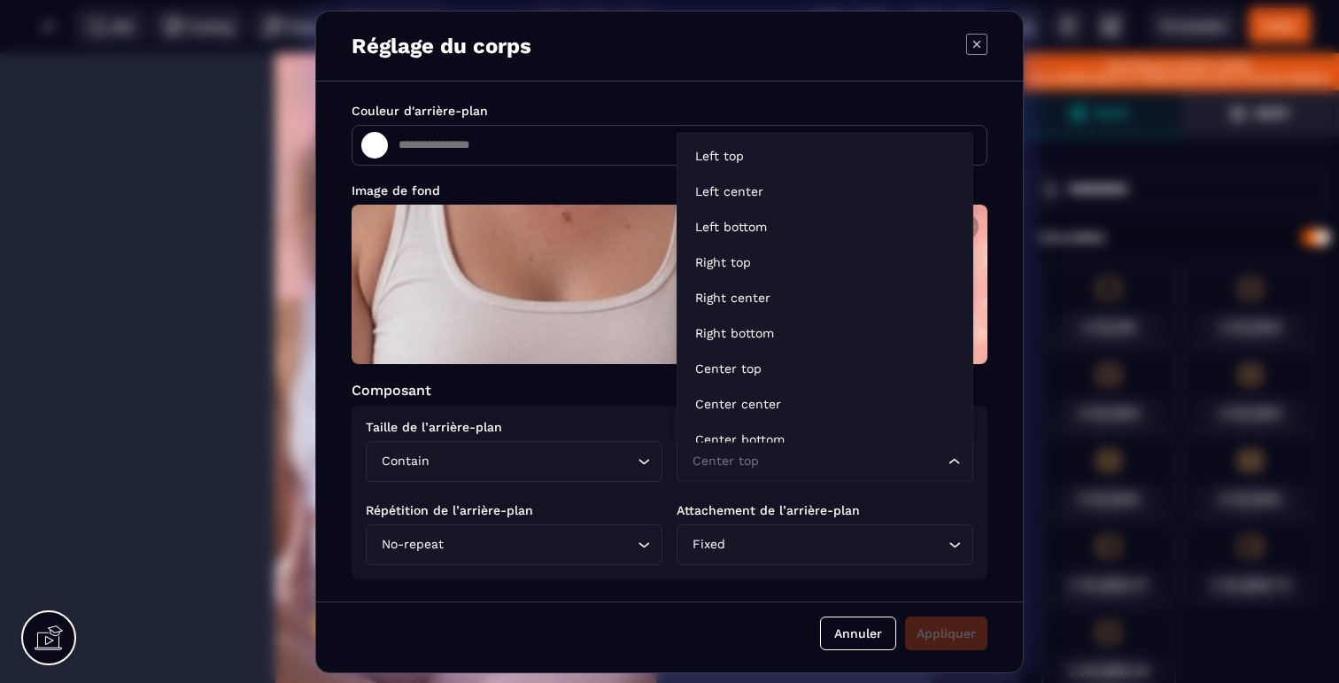
click at [799, 463] on input "Search for option" at bounding box center [816, 461] width 256 height 19
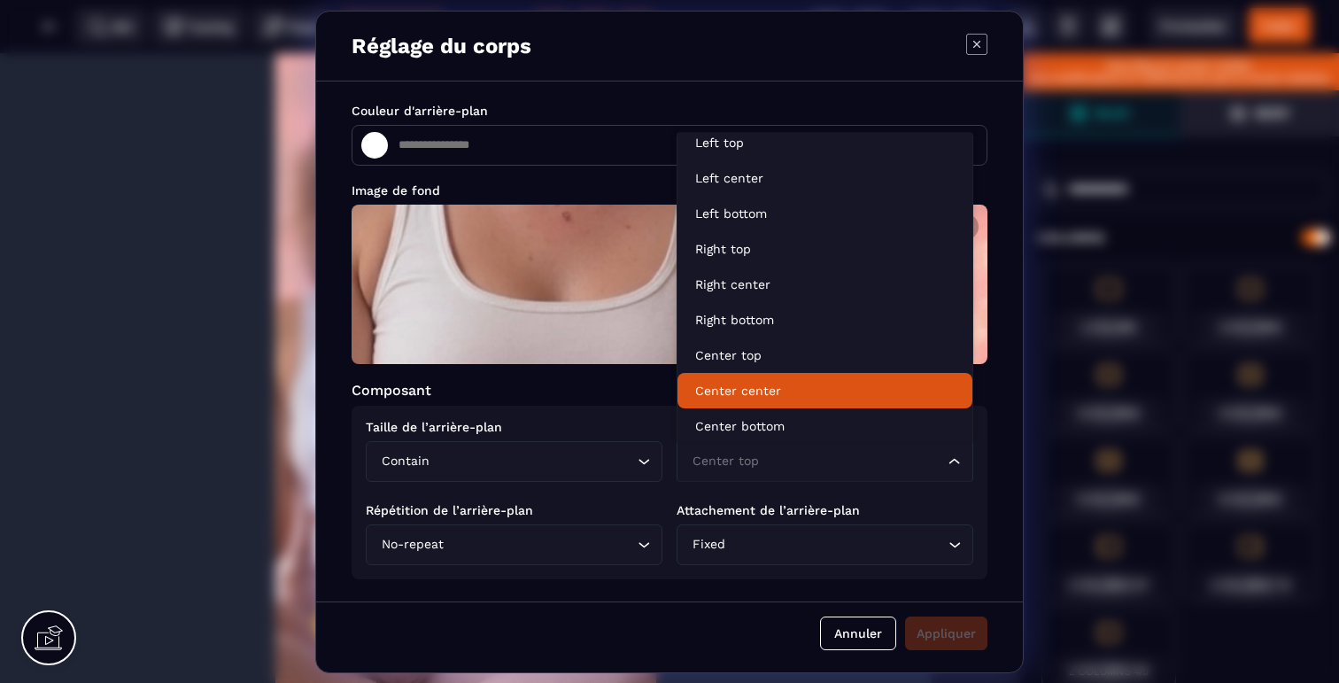
click at [776, 389] on p "Center center" at bounding box center [824, 391] width 259 height 18
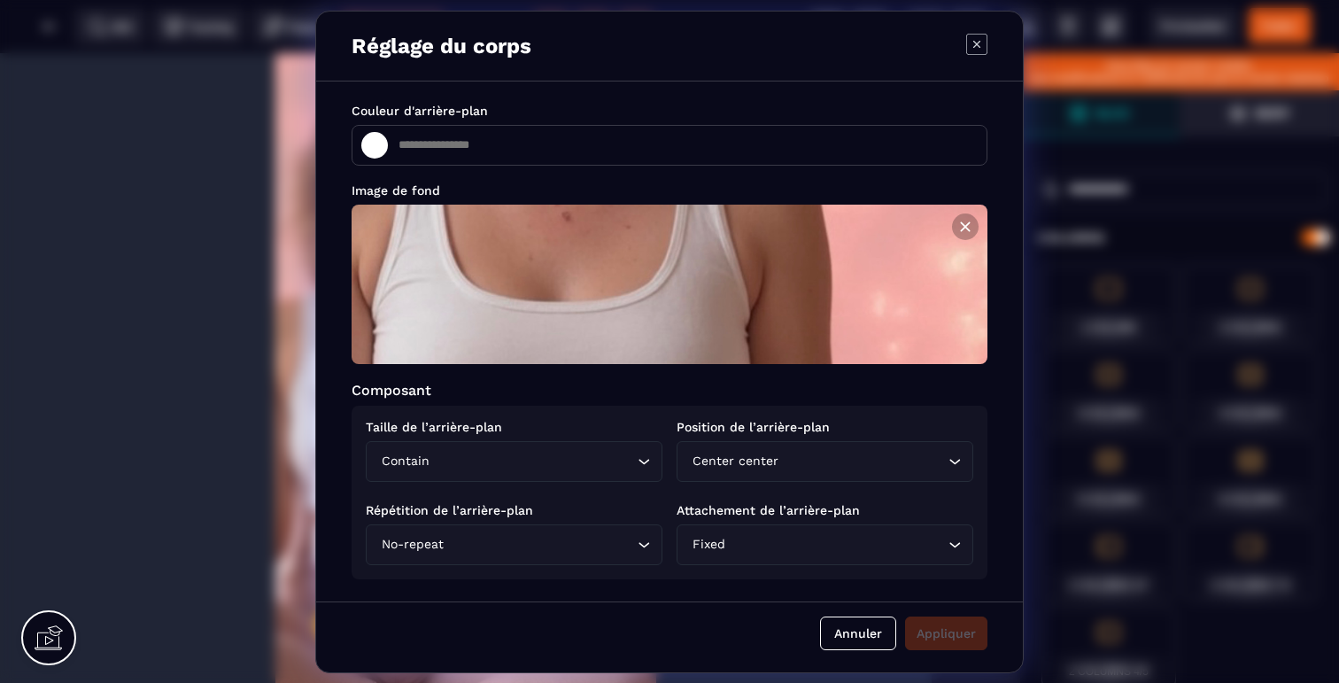
click at [578, 449] on div "Contain Loading..." at bounding box center [514, 461] width 297 height 41
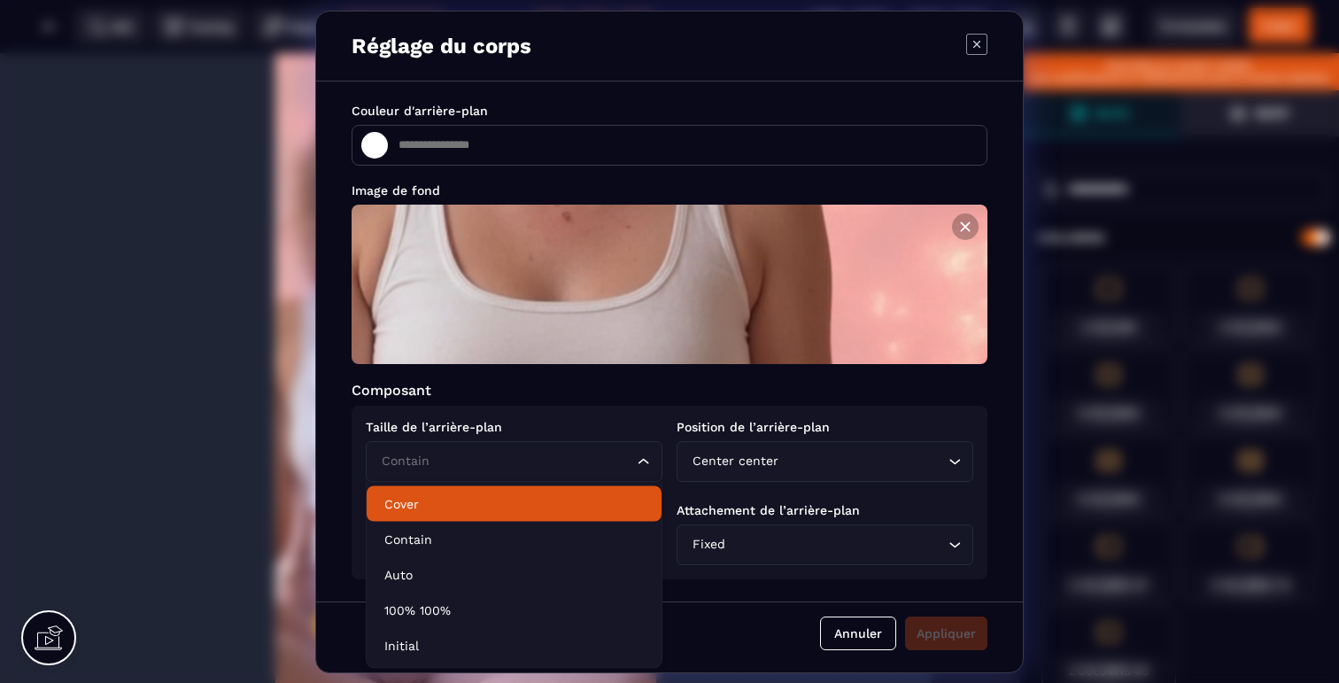
click at [430, 511] on p "Cover" at bounding box center [513, 504] width 259 height 18
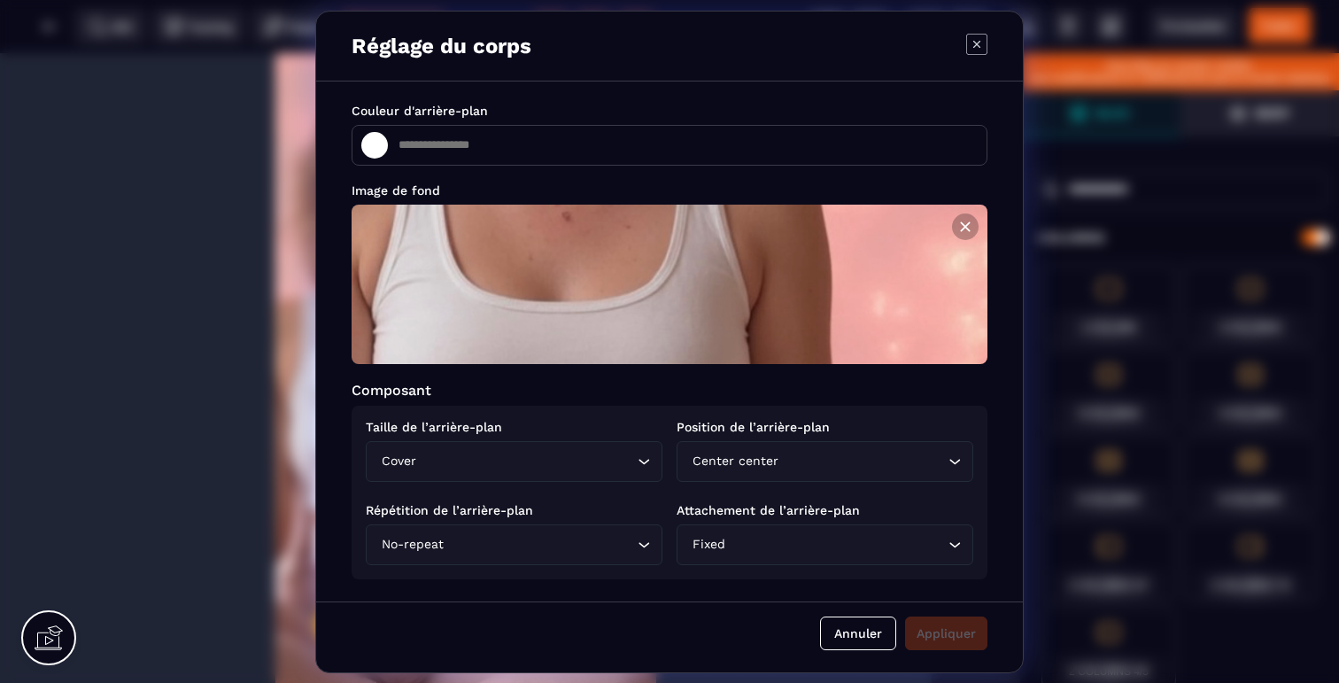
click at [583, 451] on div "Cover Loading..." at bounding box center [514, 461] width 297 height 41
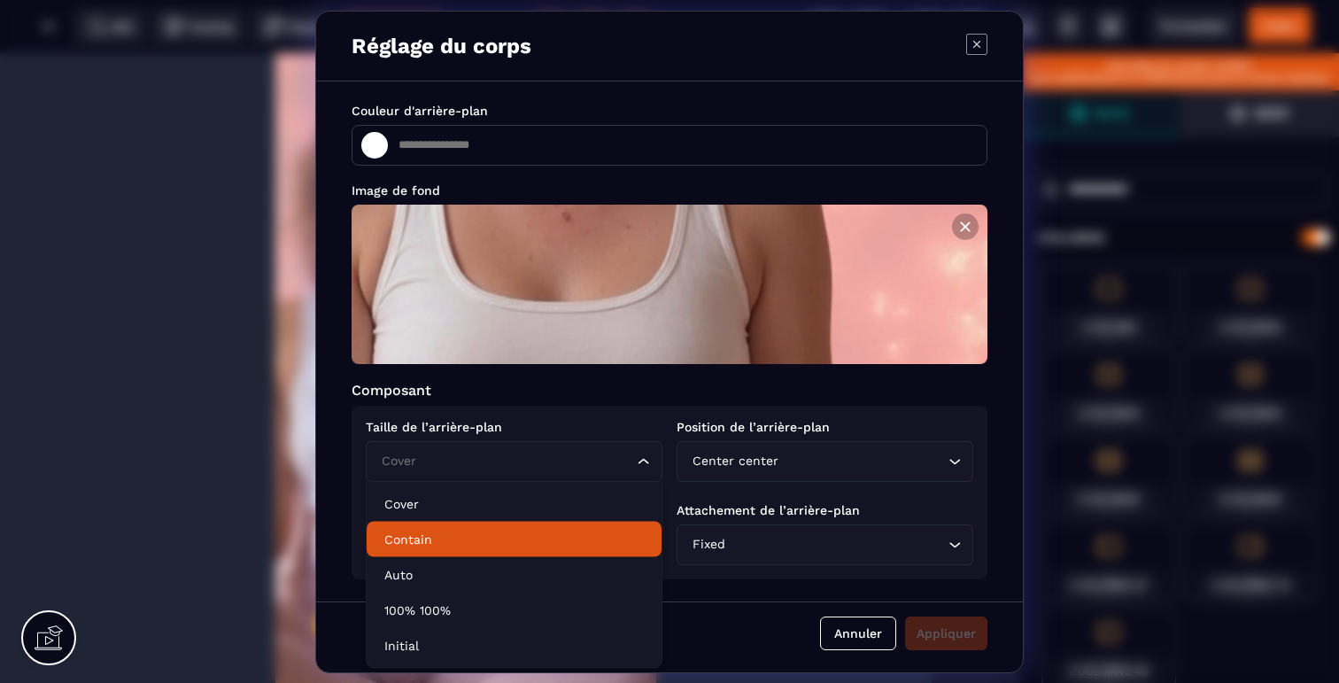
click at [440, 534] on p "Contain" at bounding box center [513, 539] width 259 height 18
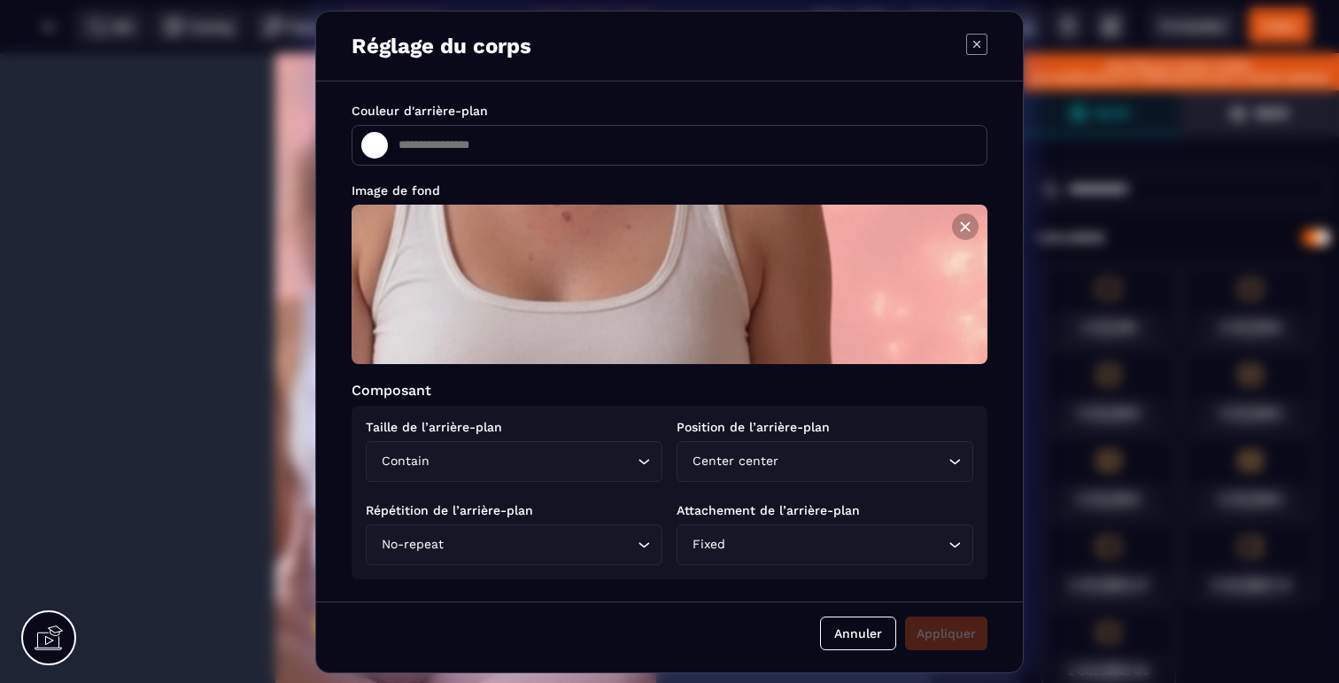
click at [973, 43] on icon "Modal window" at bounding box center [976, 44] width 21 height 21
type input "*******"
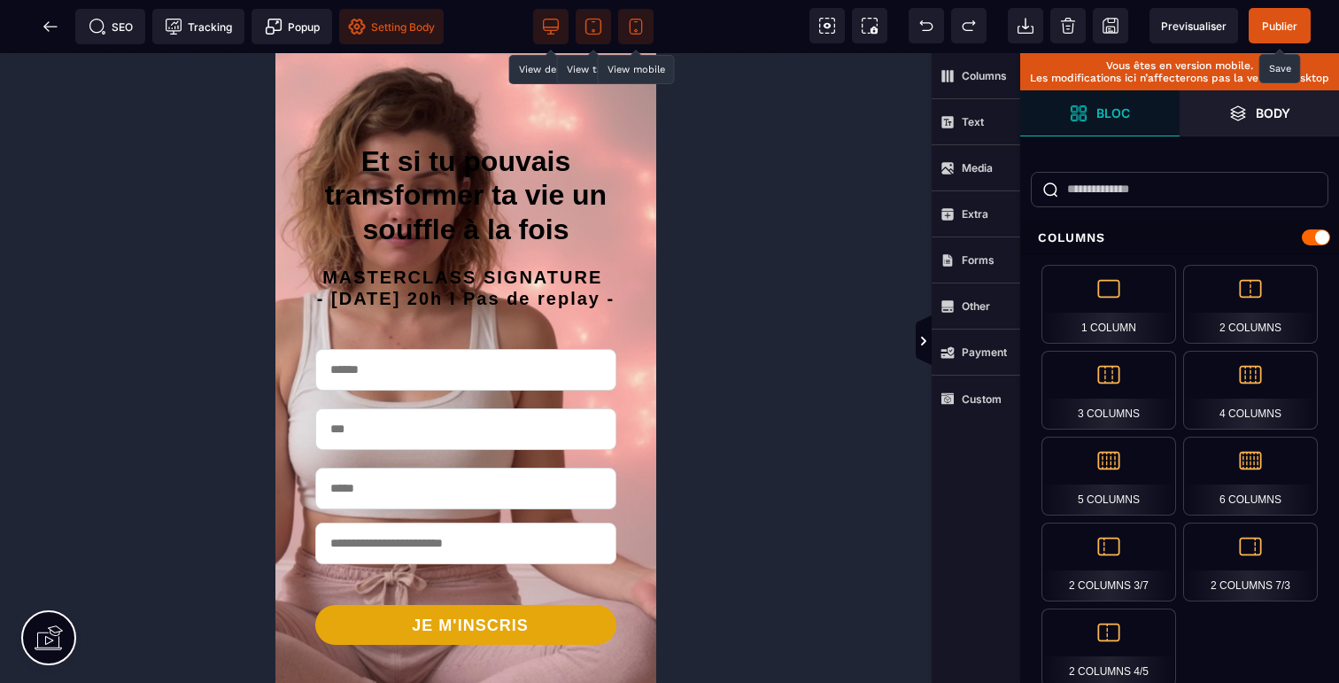
click at [1272, 27] on span "Publier" at bounding box center [1279, 25] width 35 height 13
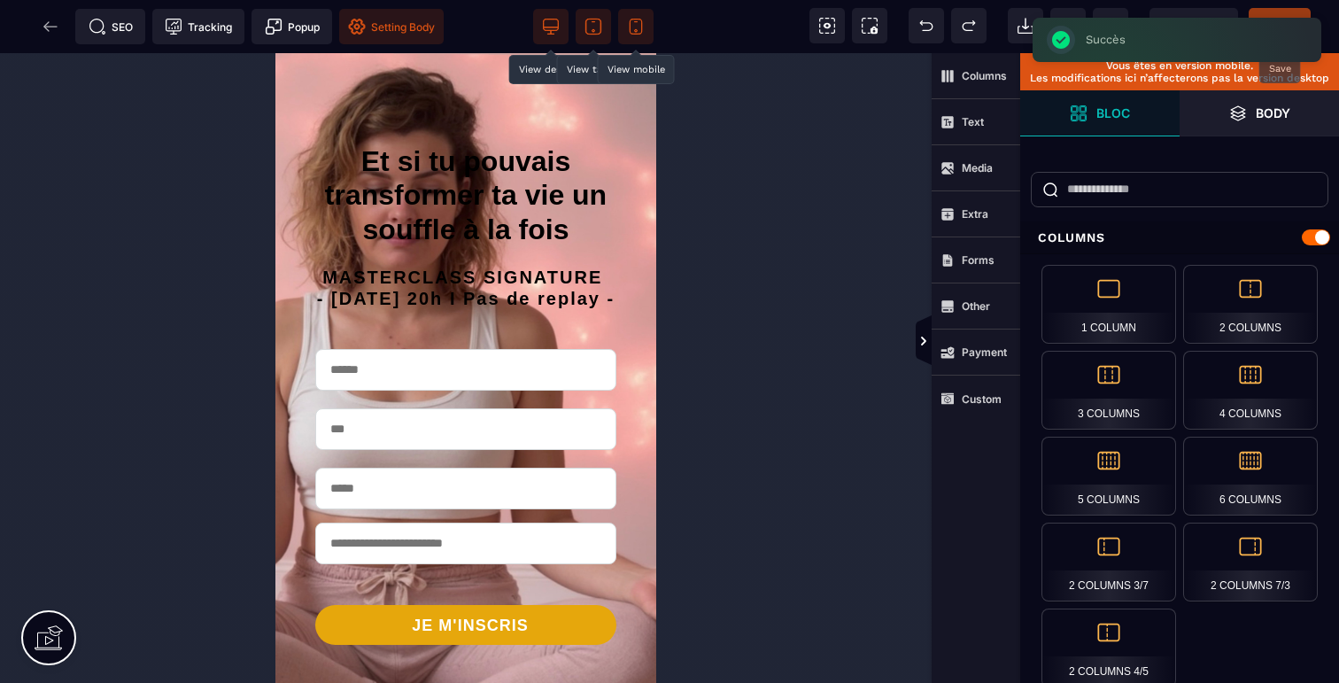
click at [411, 29] on span "Setting Body" at bounding box center [391, 27] width 87 height 18
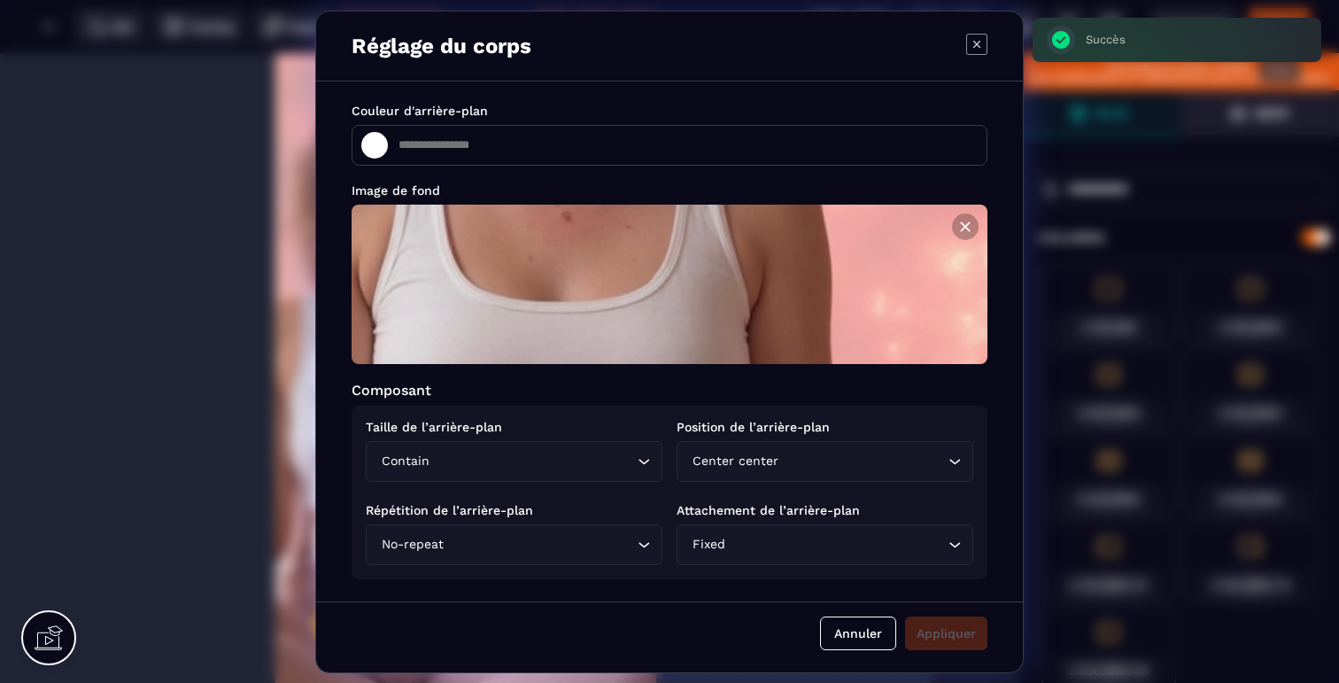
click at [757, 552] on input "Search for option" at bounding box center [836, 544] width 215 height 19
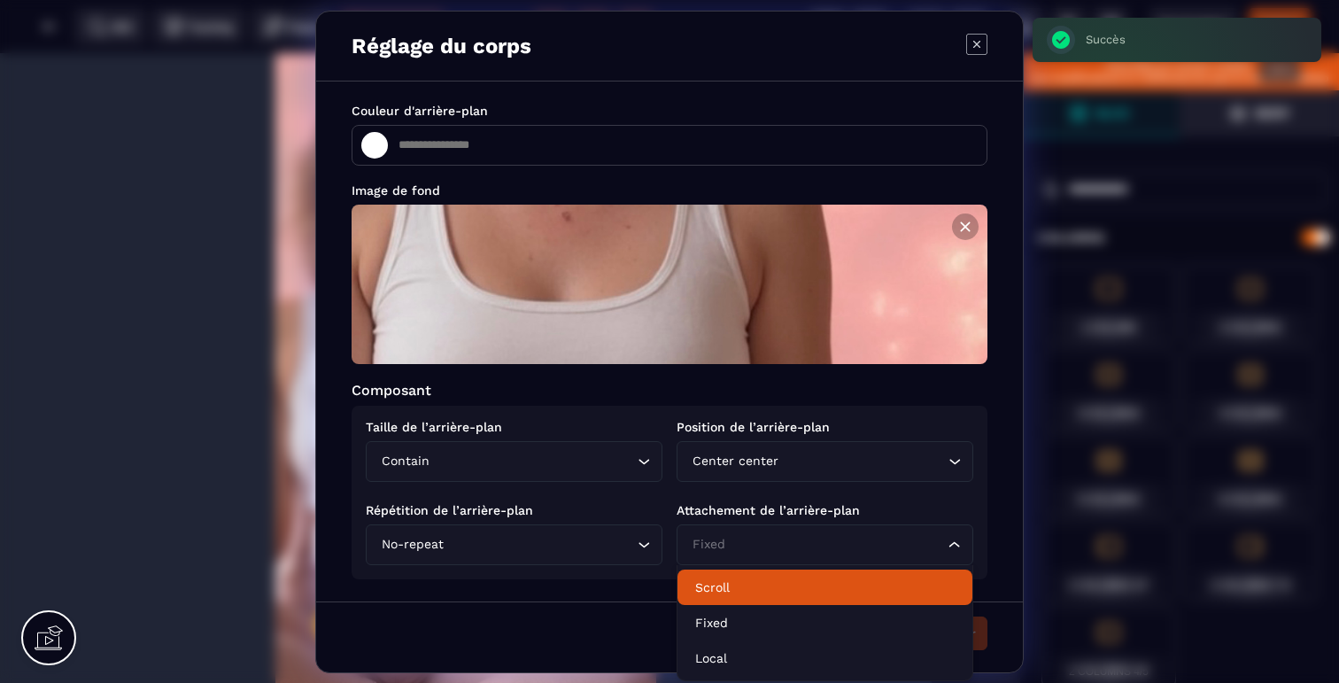
click at [730, 586] on p "Scroll" at bounding box center [824, 587] width 259 height 18
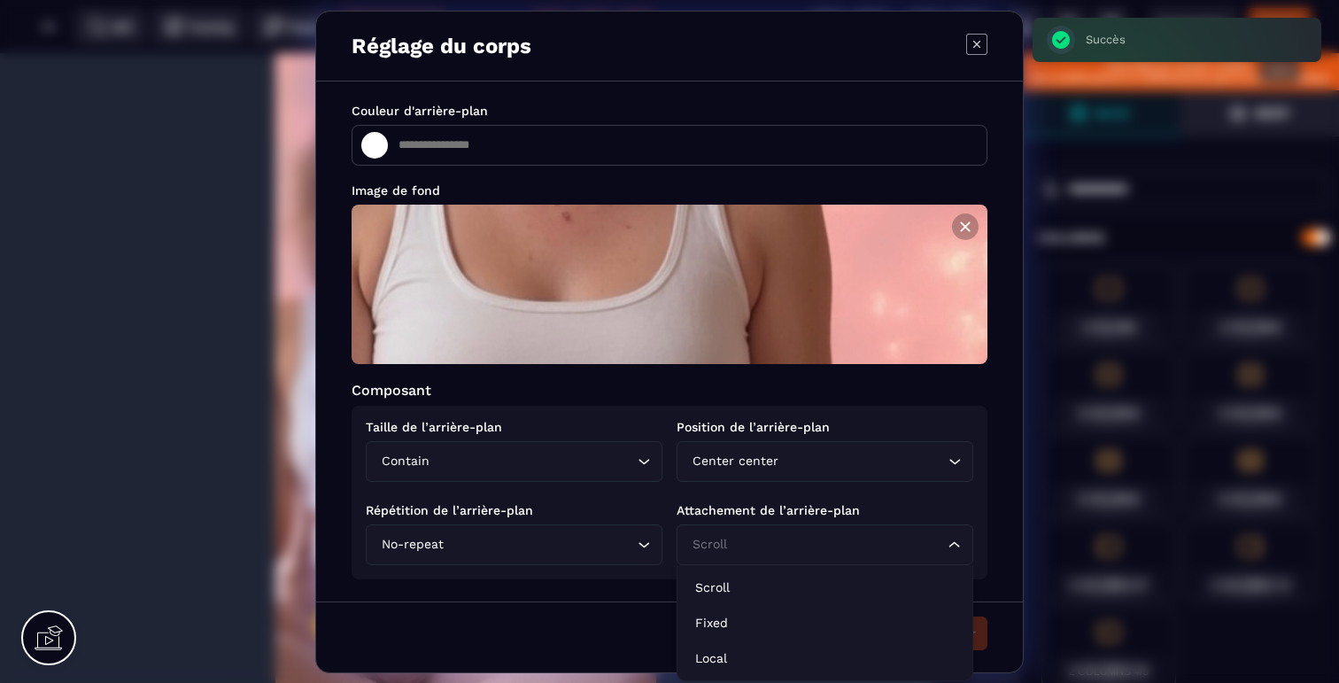
click at [759, 552] on input "Search for option" at bounding box center [816, 544] width 256 height 19
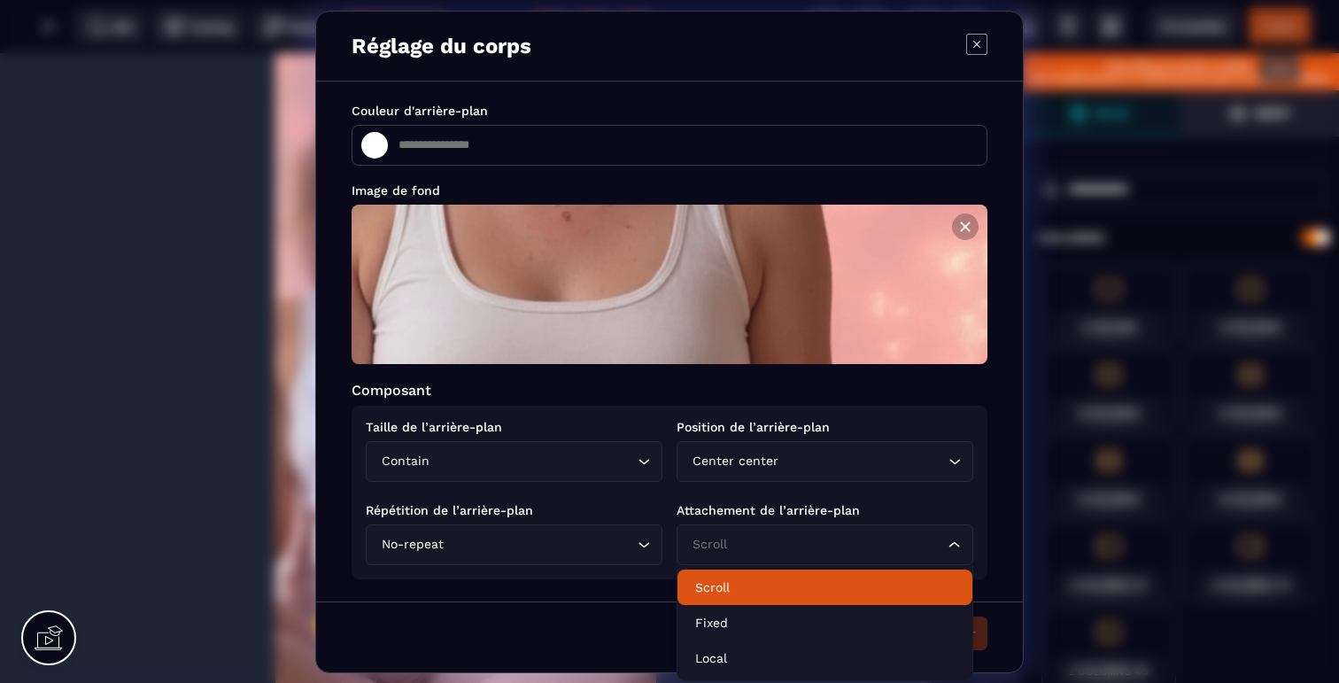
click at [962, 32] on div "Réglage du corps" at bounding box center [669, 47] width 707 height 70
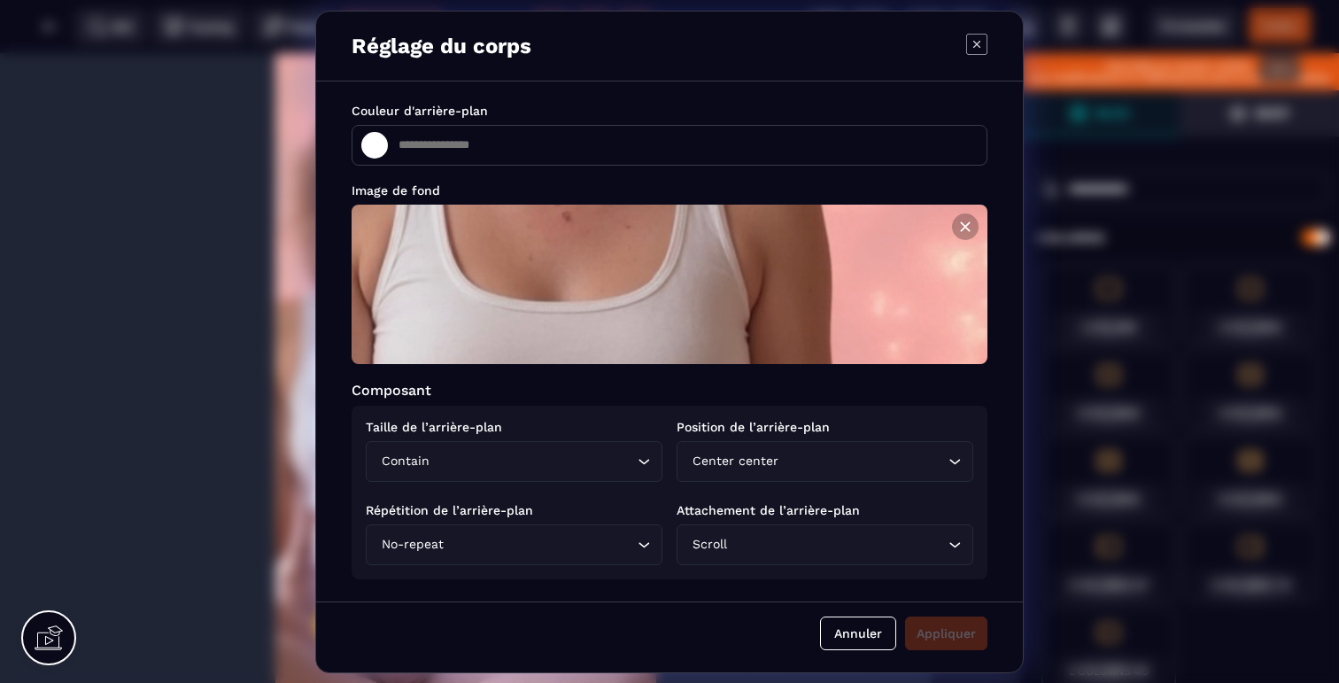
click at [974, 36] on icon "Modal window" at bounding box center [976, 44] width 21 height 21
type input "*******"
